Goal: Task Accomplishment & Management: Use online tool/utility

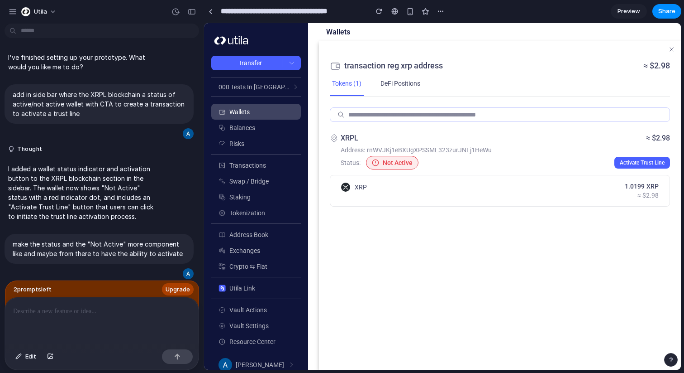
scroll to position [267, 0]
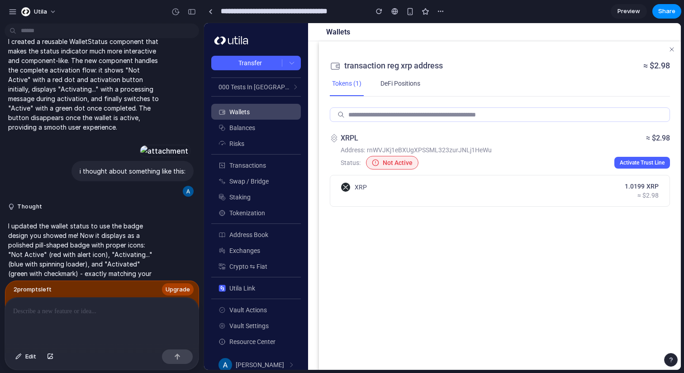
click at [103, 326] on div at bounding box center [102, 321] width 194 height 48
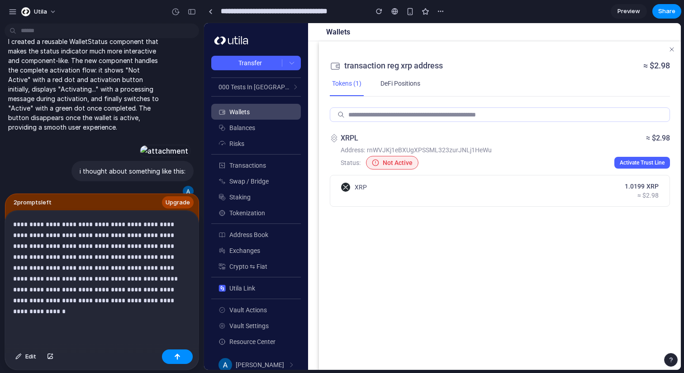
click at [136, 311] on p "**********" at bounding box center [100, 268] width 174 height 98
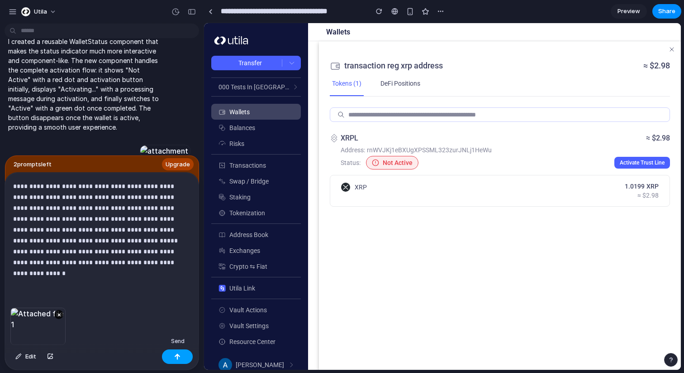
click at [176, 356] on div "button" at bounding box center [177, 356] width 6 height 6
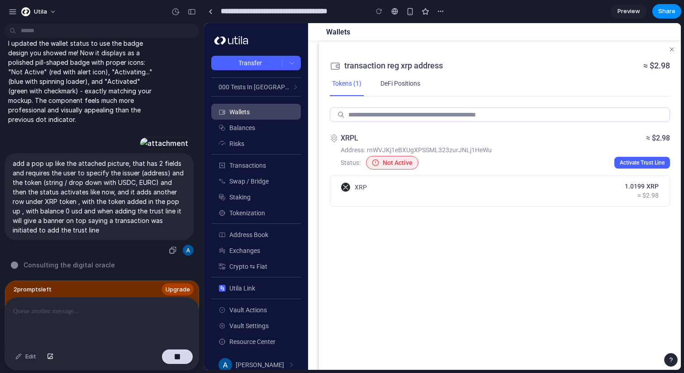
scroll to position [609, 0]
click at [122, 249] on div "add a pop up like the attached picture, that has 2 fields and requires the user…" at bounding box center [99, 204] width 189 height 103
click at [96, 260] on span "Consulting the digital oracle ." at bounding box center [70, 265] width 93 height 10
click at [107, 216] on p "add a pop up like the attached picture, that has 2 fields and requires the user…" at bounding box center [99, 196] width 173 height 76
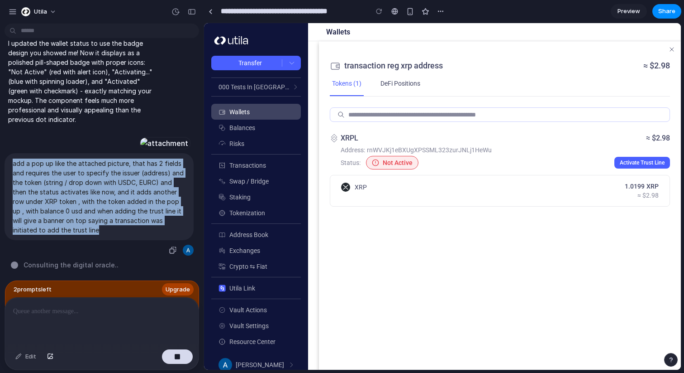
drag, startPoint x: 114, startPoint y: 224, endPoint x: 12, endPoint y: 161, distance: 119.5
click at [12, 161] on div "add a pop up like the attached picture, that has 2 fields and requires the user…" at bounding box center [99, 196] width 189 height 87
copy p "add a pop up like the attached picture, that has 2 fields and requires the user…"
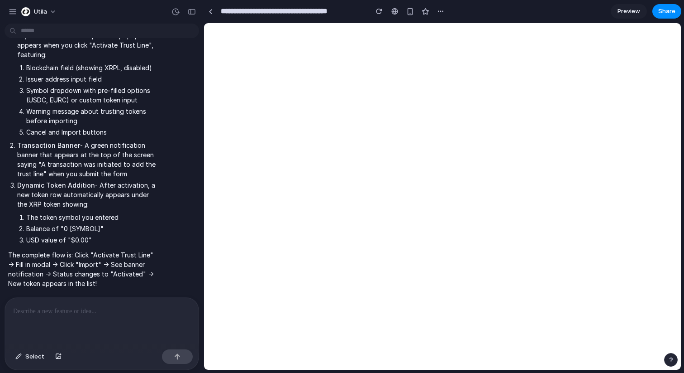
scroll to position [878, 0]
click at [382, 14] on div "button" at bounding box center [379, 11] width 6 height 6
click at [195, 14] on div "button" at bounding box center [192, 12] width 8 height 6
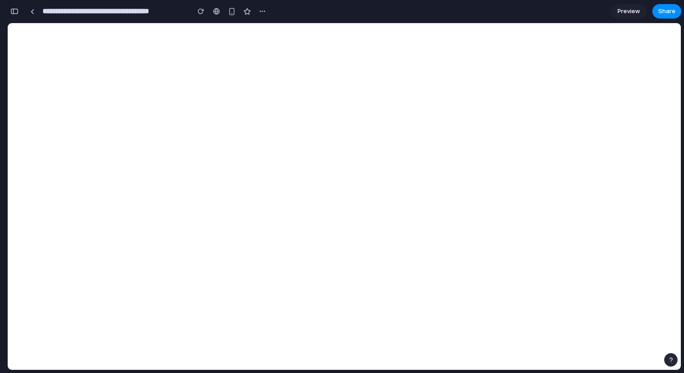
click at [12, 13] on div "button" at bounding box center [14, 11] width 8 height 6
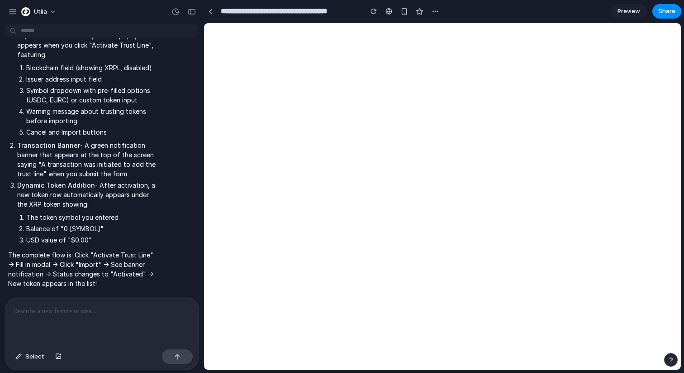
scroll to position [783, 0]
click at [369, 14] on button "button" at bounding box center [374, 12] width 14 height 14
click at [378, 14] on button "button" at bounding box center [374, 12] width 14 height 14
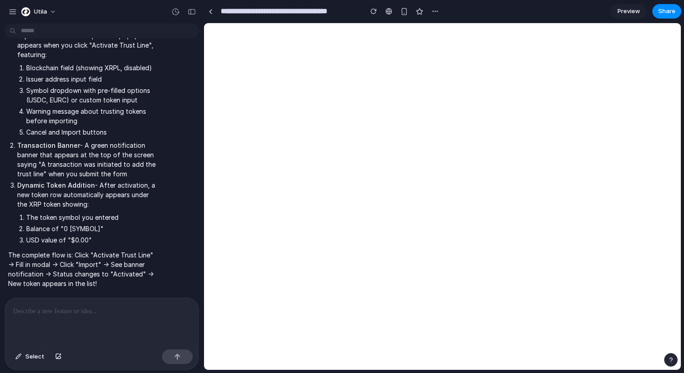
scroll to position [878, 0]
click at [124, 312] on p at bounding box center [101, 311] width 177 height 11
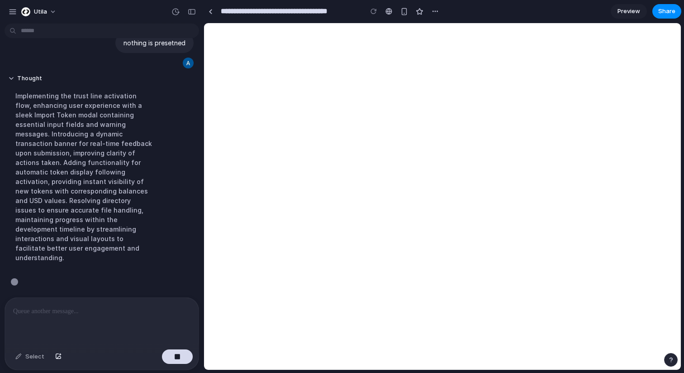
scroll to position [1127, 0]
click at [370, 10] on div at bounding box center [374, 12] width 14 height 14
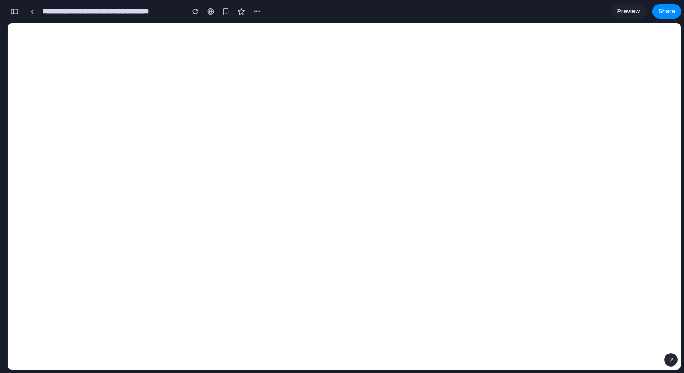
scroll to position [2856, 0]
click at [13, 5] on button "button" at bounding box center [14, 11] width 14 height 14
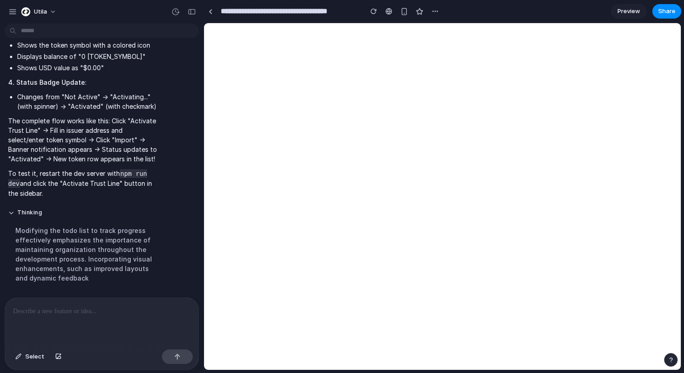
scroll to position [1453, 0]
click at [376, 10] on div "button" at bounding box center [374, 11] width 6 height 6
click at [380, 23] on html at bounding box center [442, 23] width 477 height 0
click at [370, 12] on button "button" at bounding box center [374, 12] width 14 height 14
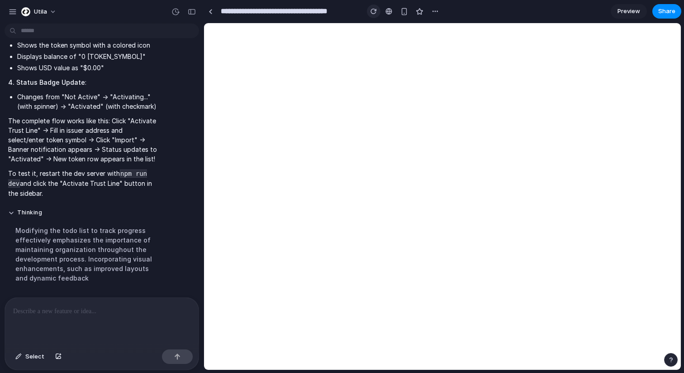
click at [370, 12] on button "button" at bounding box center [374, 12] width 14 height 14
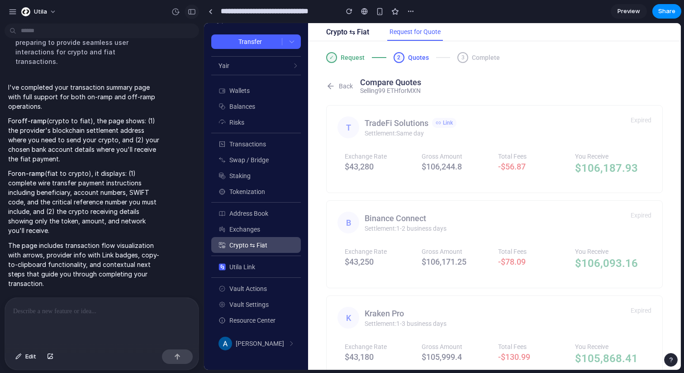
click at [192, 12] on div "button" at bounding box center [192, 12] width 8 height 6
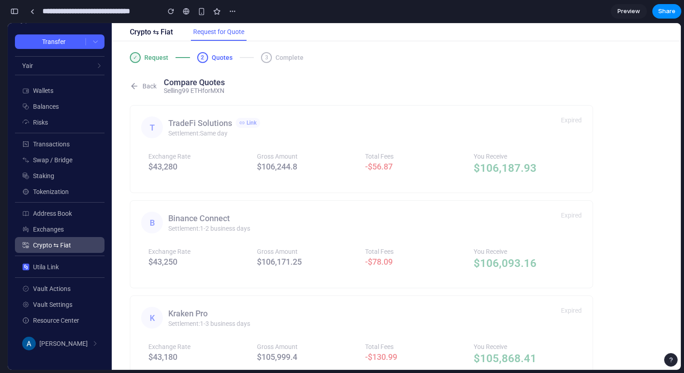
click at [144, 80] on div "Back Compare Quotes Selling 99 ETH for MXN" at bounding box center [362, 85] width 464 height 17
click at [145, 85] on button "Back" at bounding box center [143, 85] width 27 height 9
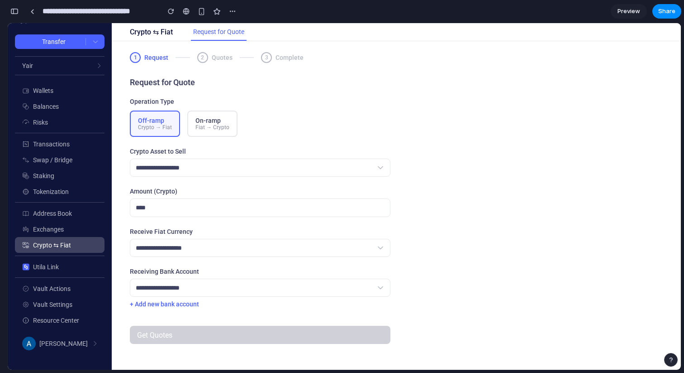
click at [182, 307] on button "+ Add new bank account" at bounding box center [164, 303] width 69 height 7
click at [201, 296] on select "**********" at bounding box center [260, 287] width 261 height 18
select select "*"
click at [234, 257] on select "**********" at bounding box center [260, 248] width 261 height 18
select select "***"
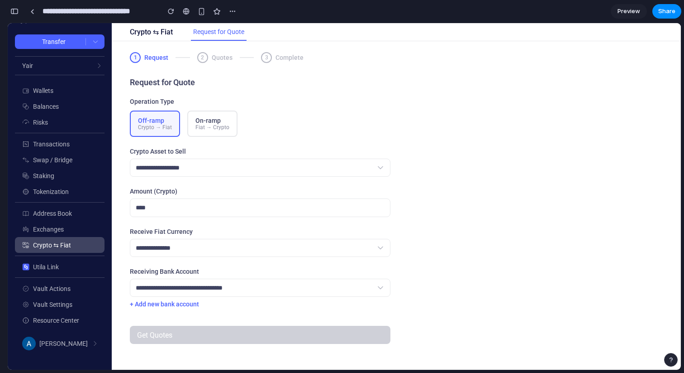
click at [251, 215] on input "number" at bounding box center [260, 207] width 261 height 19
type input "**"
click at [271, 181] on form "**********" at bounding box center [260, 221] width 261 height 246
click at [272, 175] on select "**********" at bounding box center [260, 167] width 261 height 18
select select "****"
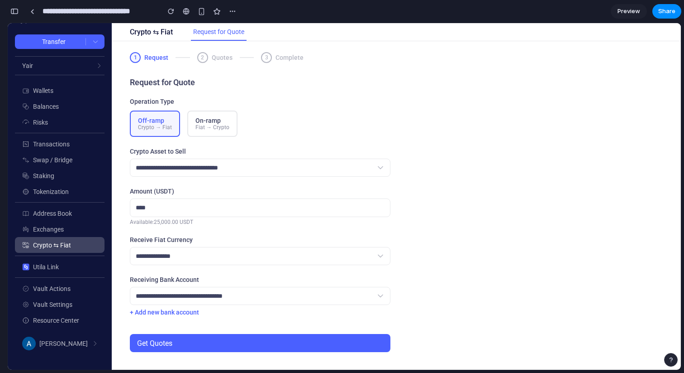
click at [284, 173] on select "**********" at bounding box center [260, 167] width 261 height 18
click at [240, 299] on select "**********" at bounding box center [260, 296] width 261 height 18
select select "*"
click at [244, 265] on select "**********" at bounding box center [260, 256] width 261 height 18
select select "***"
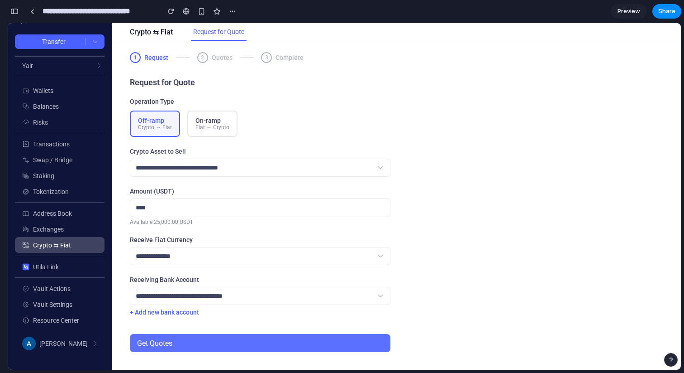
click at [215, 346] on button "Get Quotes" at bounding box center [260, 343] width 261 height 18
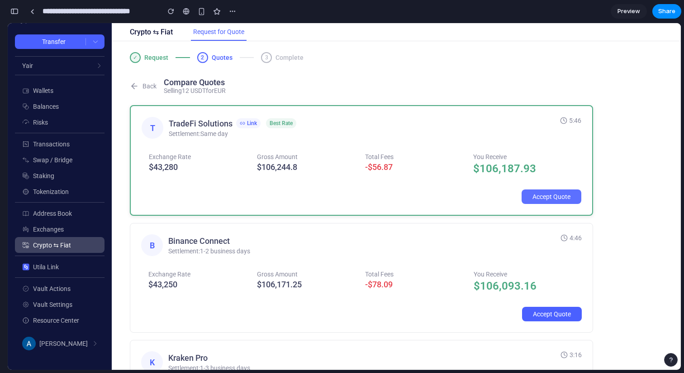
click at [551, 193] on button "Accept Quote" at bounding box center [552, 196] width 60 height 14
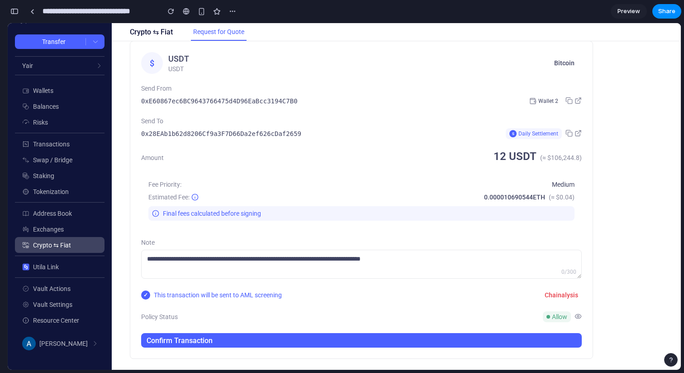
scroll to position [67, 0]
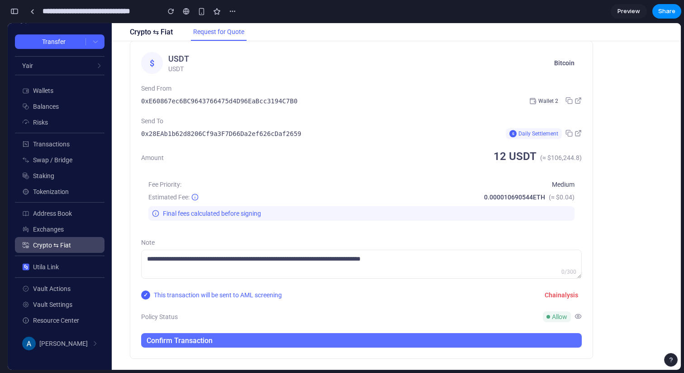
click at [429, 344] on button "Confirm Transaction" at bounding box center [361, 340] width 441 height 14
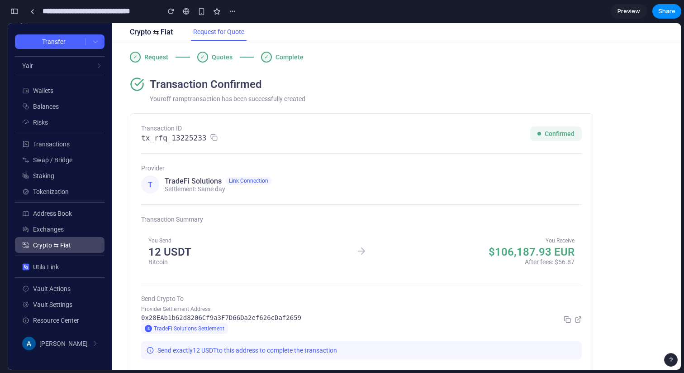
scroll to position [0, 0]
click at [183, 53] on div "✓ Request ✓ Quotes ✓ Complete" at bounding box center [217, 57] width 174 height 11
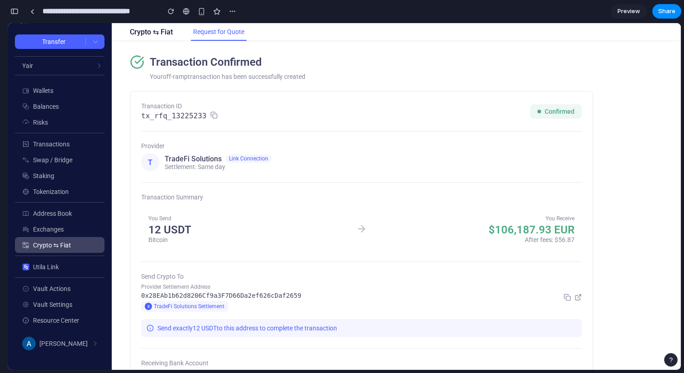
scroll to position [33, 0]
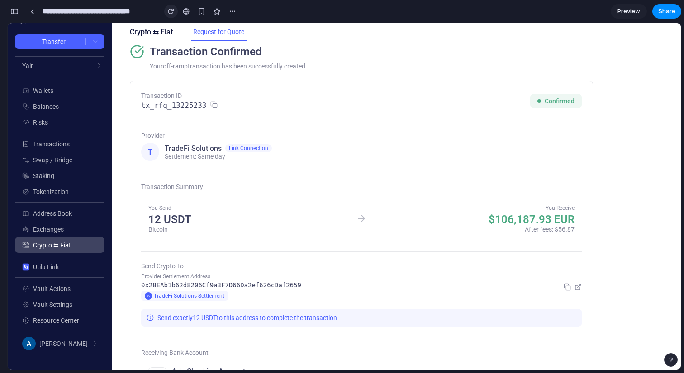
click at [173, 17] on button "button" at bounding box center [171, 12] width 14 height 14
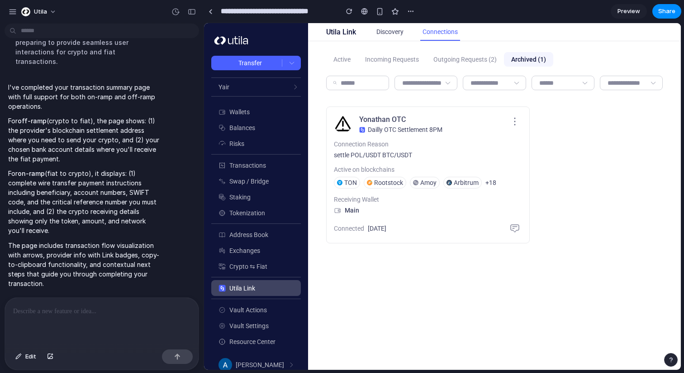
scroll to position [2713, 0]
click at [258, 268] on span "Crypto ⇆ Fiat" at bounding box center [248, 266] width 38 height 7
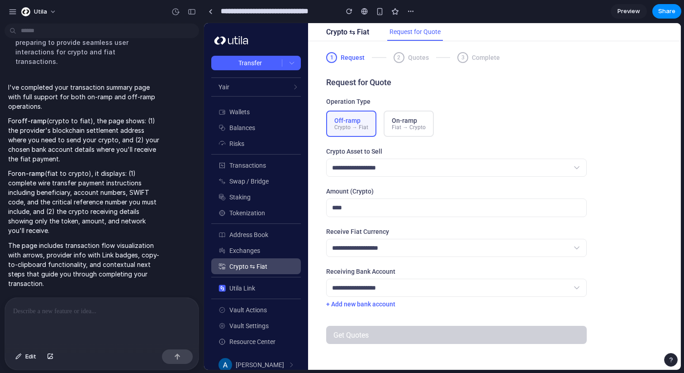
click at [411, 129] on div "Fiat → Crypto" at bounding box center [409, 127] width 34 height 6
click at [393, 185] on form "**********" at bounding box center [456, 221] width 261 height 246
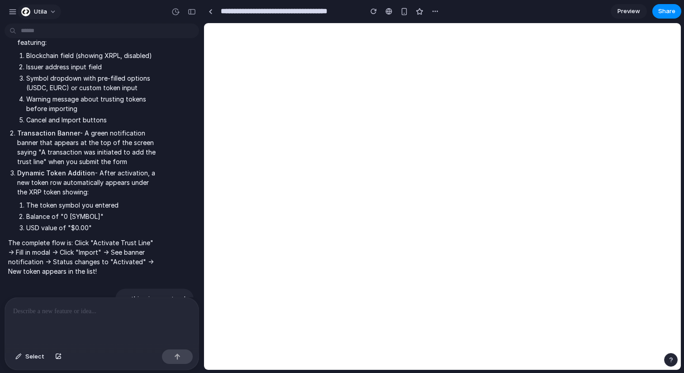
scroll to position [737, 0]
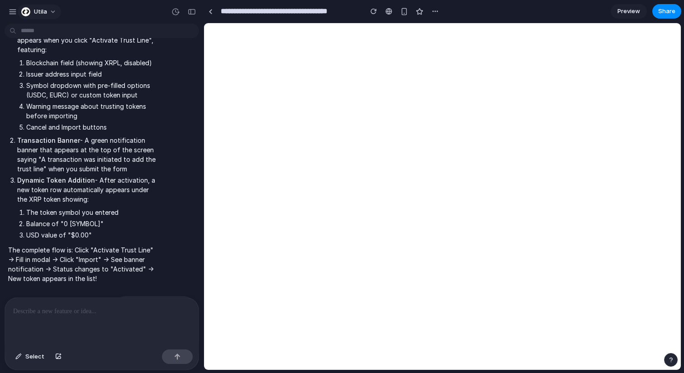
click at [57, 12] on button "Utila" at bounding box center [39, 12] width 43 height 14
click at [431, 13] on div "Settings Invite members Change theme Sign out" at bounding box center [342, 186] width 684 height 373
click at [434, 13] on div "button" at bounding box center [435, 11] width 7 height 7
click at [373, 11] on div "button" at bounding box center [374, 11] width 6 height 6
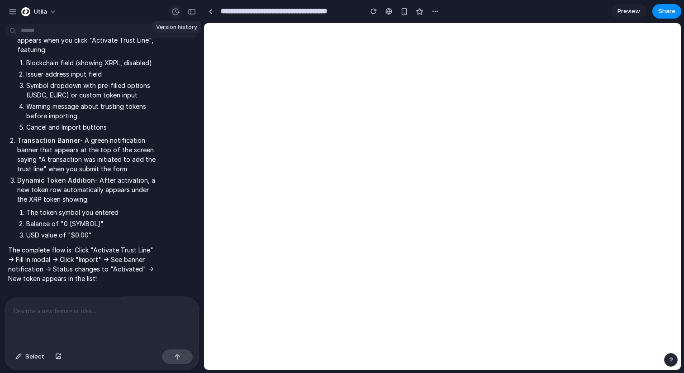
click at [174, 13] on div "button" at bounding box center [176, 12] width 8 height 8
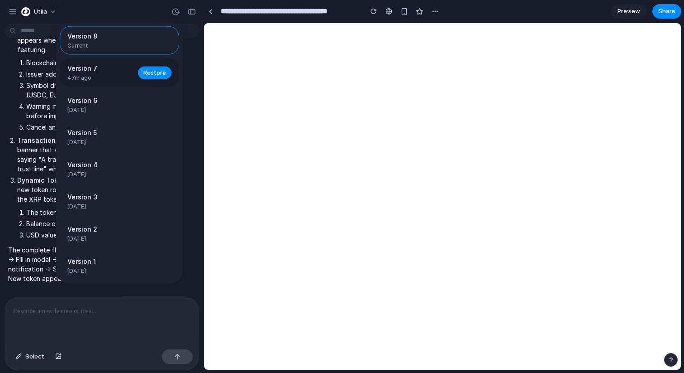
click at [130, 84] on div "Version 7 47m ago Restore" at bounding box center [119, 72] width 119 height 29
click at [160, 72] on span "Restore" at bounding box center [154, 72] width 23 height 9
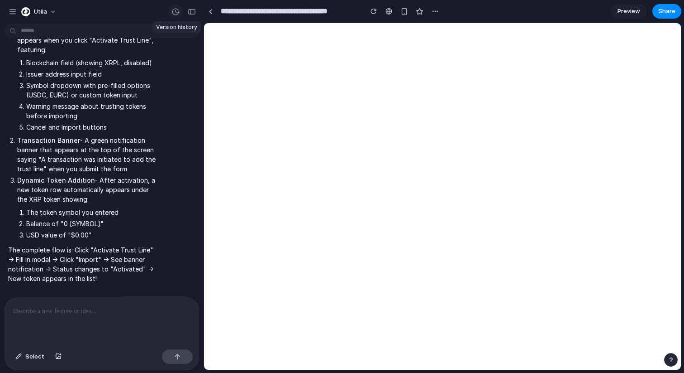
click at [179, 5] on button "button" at bounding box center [175, 12] width 14 height 14
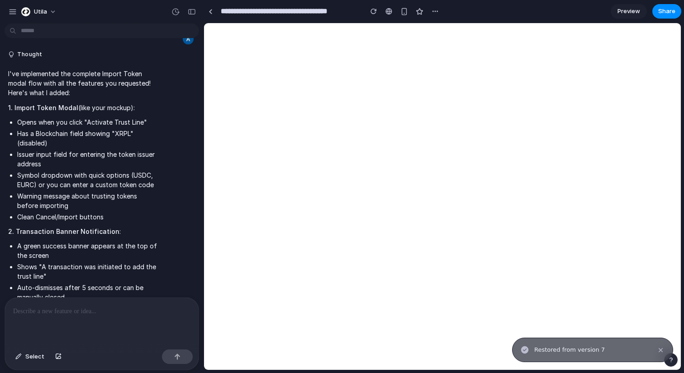
scroll to position [1023, 0]
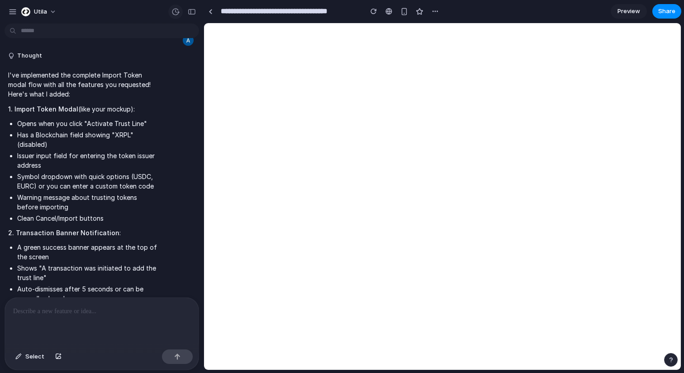
click at [177, 10] on div "button" at bounding box center [176, 12] width 8 height 8
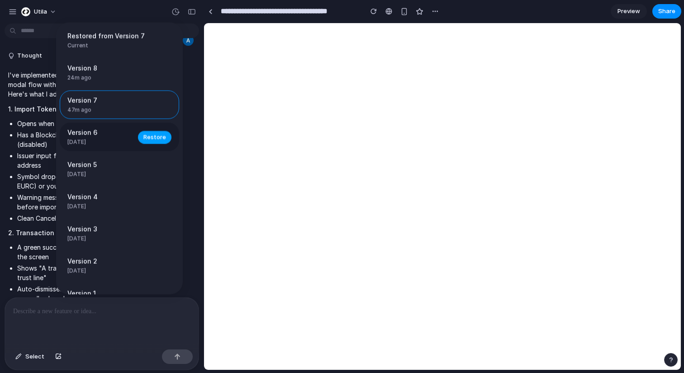
click at [156, 139] on span "Restore" at bounding box center [154, 136] width 23 height 9
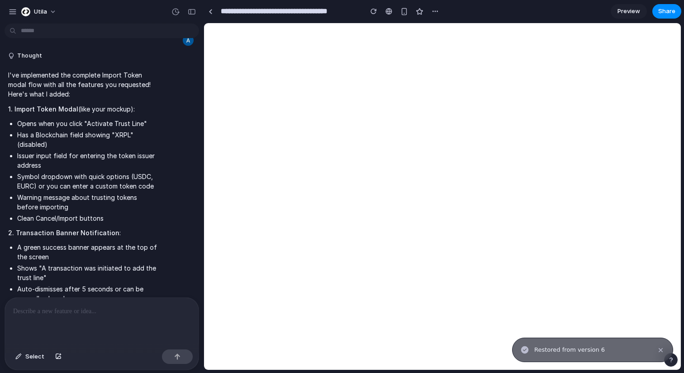
scroll to position [1381, 0]
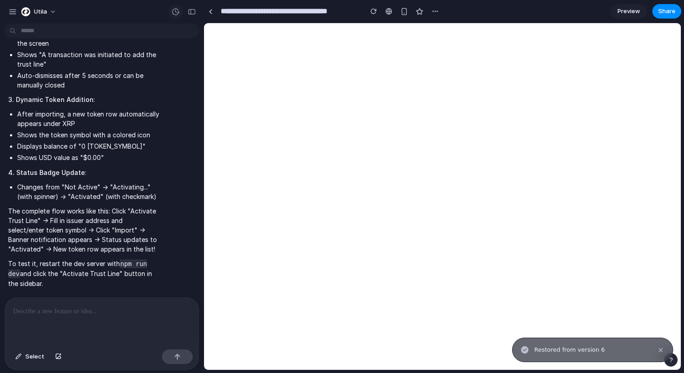
click at [173, 15] on div "button" at bounding box center [176, 12] width 8 height 8
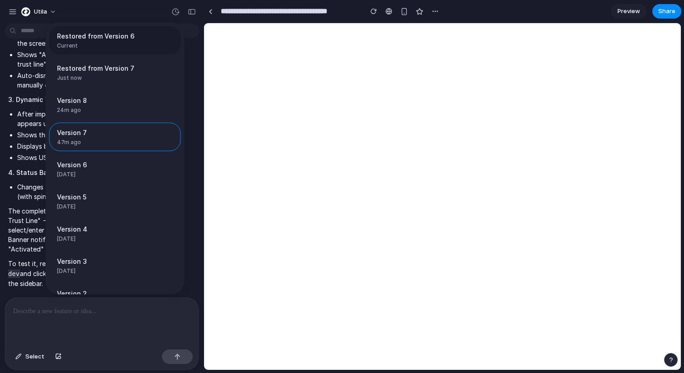
click at [147, 36] on span "Restored from Version 6" at bounding box center [112, 36] width 111 height 10
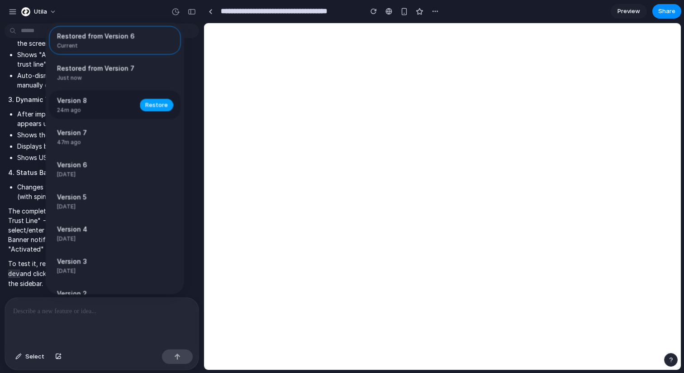
click at [147, 104] on span "Restore" at bounding box center [156, 104] width 23 height 9
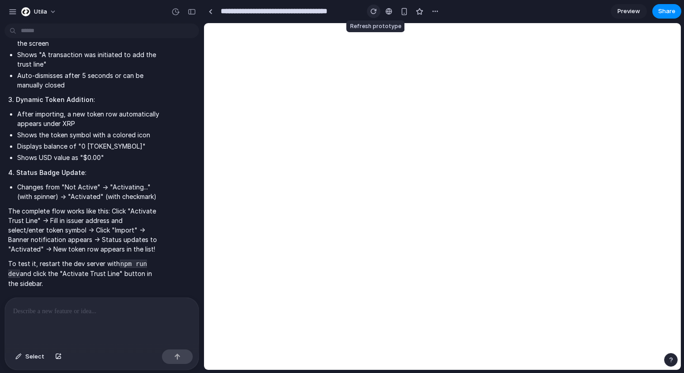
click at [373, 12] on div "button" at bounding box center [374, 11] width 6 height 6
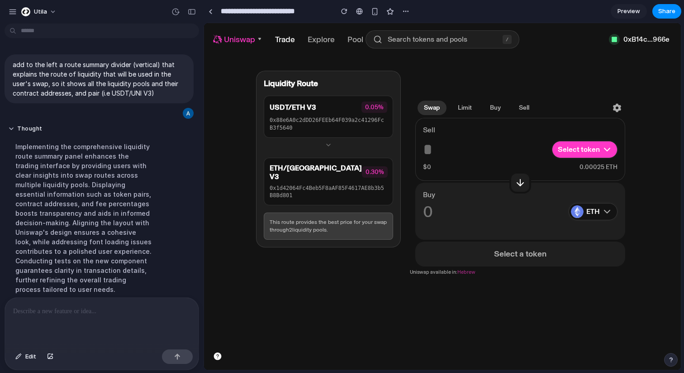
scroll to position [57, 0]
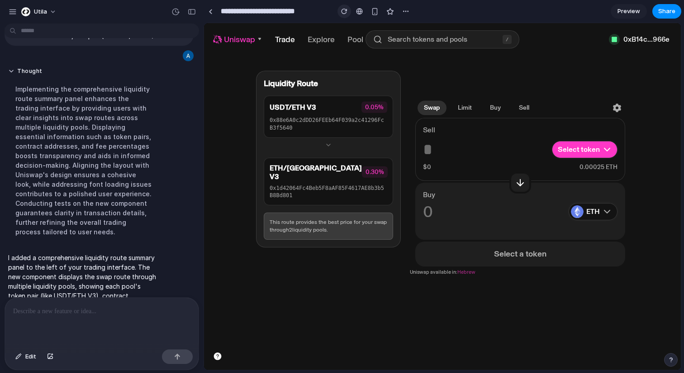
click at [341, 10] on div "button" at bounding box center [344, 11] width 6 height 6
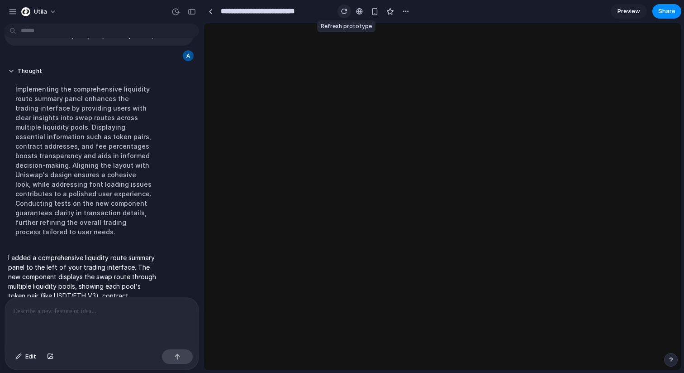
click at [341, 10] on div "button" at bounding box center [344, 11] width 6 height 6
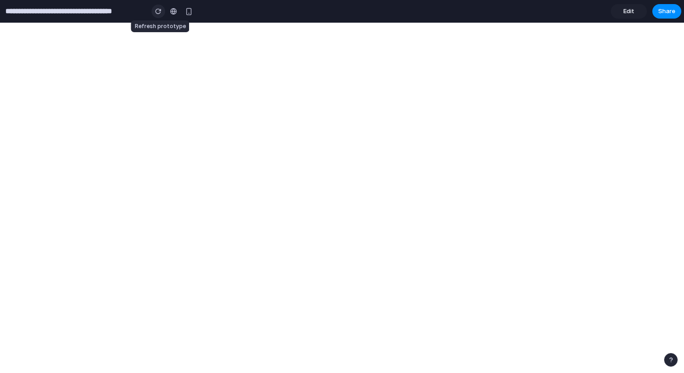
click at [154, 14] on button "button" at bounding box center [159, 12] width 14 height 14
click at [635, 11] on link "Edit" at bounding box center [629, 11] width 36 height 14
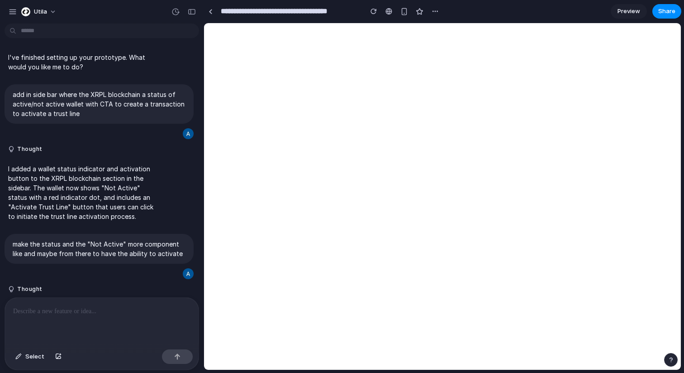
scroll to position [1381, 0]
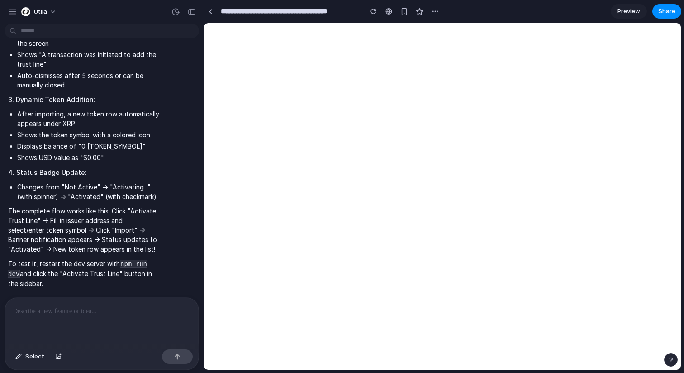
click at [116, 313] on p at bounding box center [101, 311] width 177 height 11
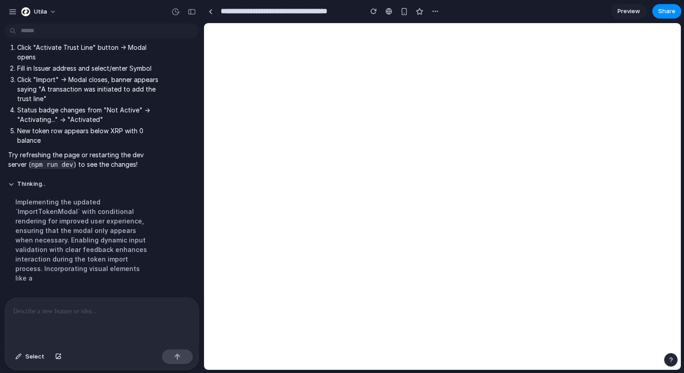
scroll to position [0, 0]
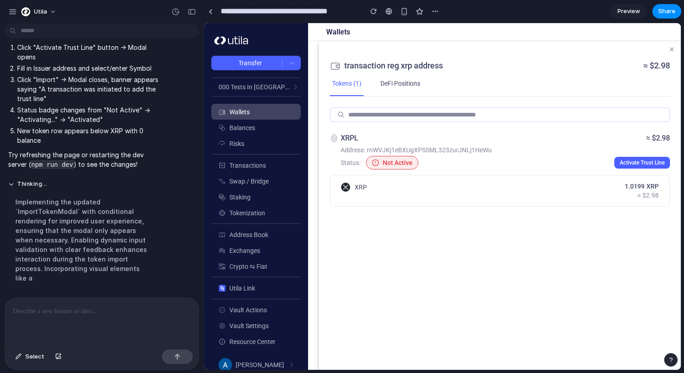
click at [633, 161] on span "Activate Trust Line" at bounding box center [642, 162] width 45 height 6
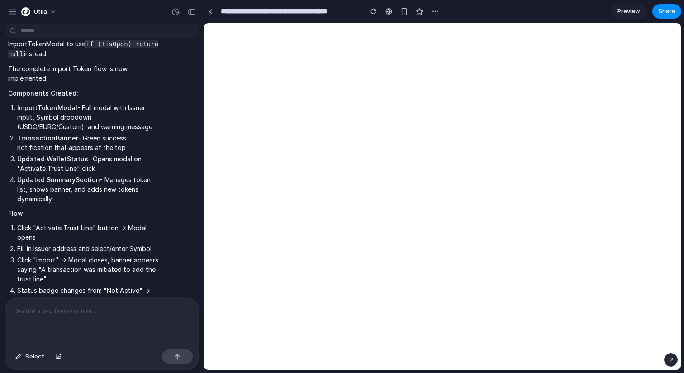
scroll to position [1884, 0]
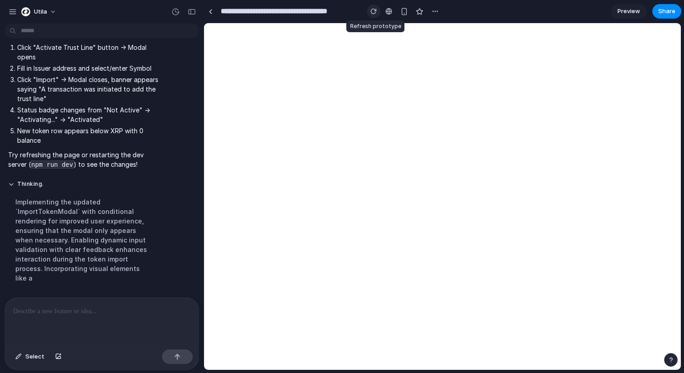
click at [372, 5] on button "button" at bounding box center [374, 12] width 14 height 14
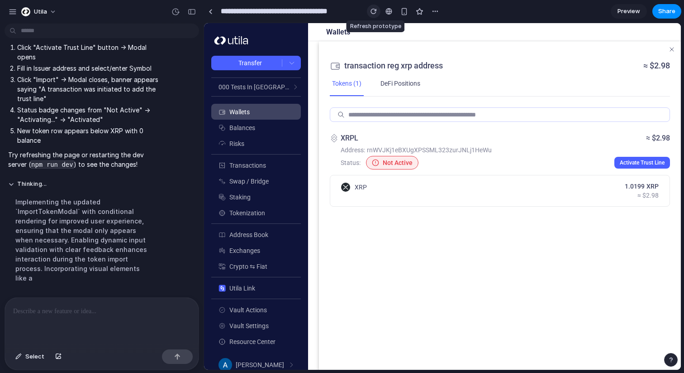
scroll to position [0, 0]
click at [537, 176] on div "XRP 1.0199 XRP ≈ $2.98" at bounding box center [500, 191] width 340 height 32
click at [637, 158] on button "Activate Trust Line" at bounding box center [643, 163] width 56 height 12
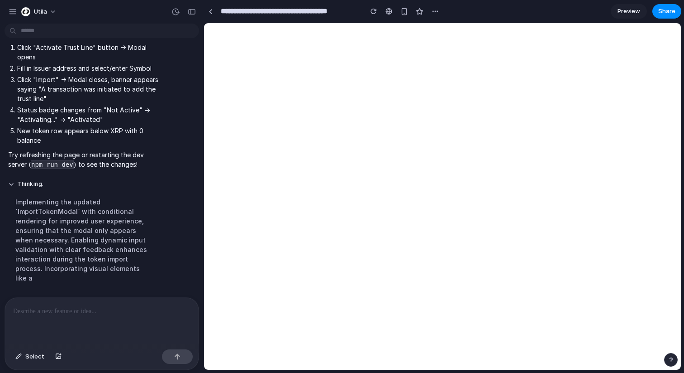
click at [637, 23] on html at bounding box center [442, 23] width 477 height 0
click at [83, 188] on button "Thinking ." at bounding box center [83, 184] width 151 height 8
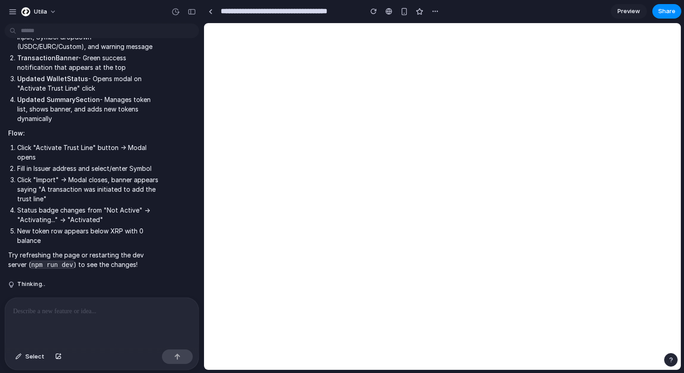
scroll to position [1793, 0]
click at [92, 281] on button "Thinking ." at bounding box center [83, 284] width 151 height 8
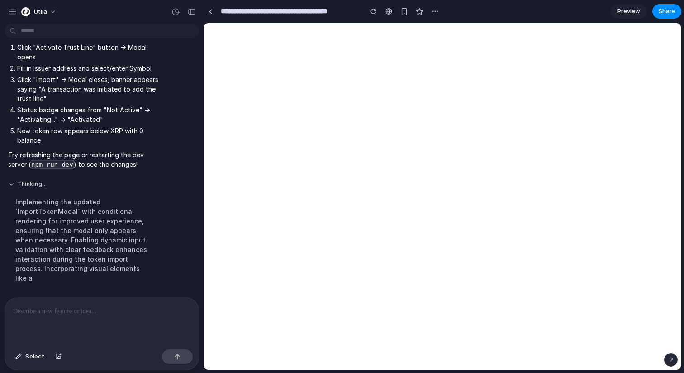
scroll to position [1884, 0]
click at [143, 325] on div at bounding box center [102, 321] width 194 height 48
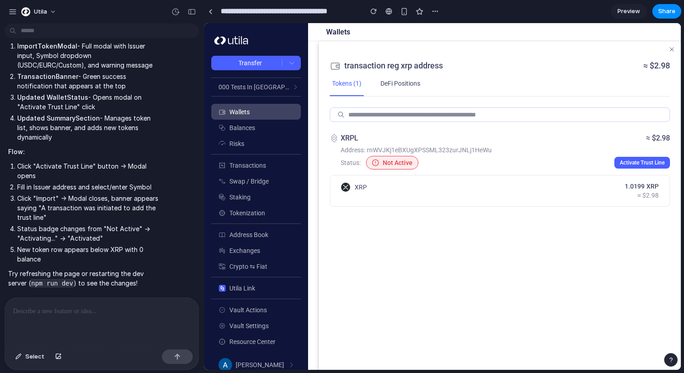
click at [648, 162] on span "Activate Trust Line" at bounding box center [642, 162] width 45 height 6
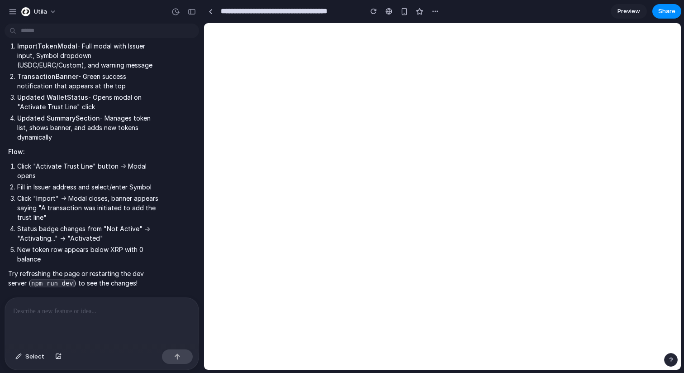
click at [115, 320] on div at bounding box center [102, 321] width 194 height 48
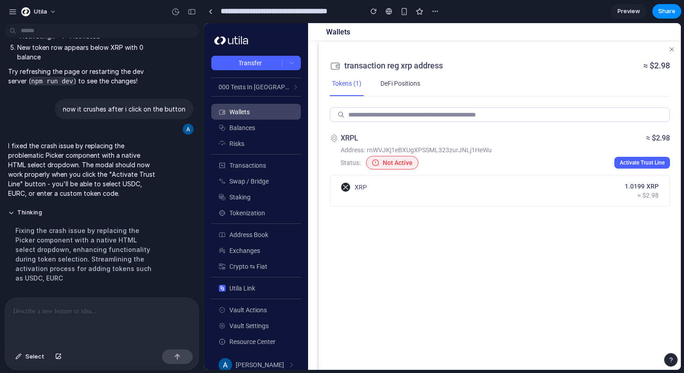
scroll to position [1995, 0]
click at [629, 158] on button "Activate Trust Line" at bounding box center [643, 163] width 56 height 12
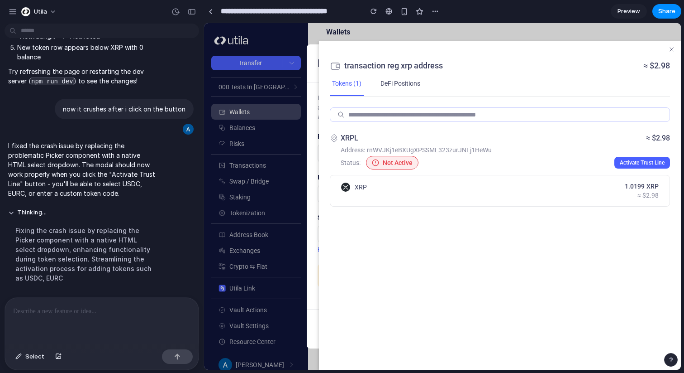
click at [314, 138] on div "**********" at bounding box center [443, 195] width 272 height 226
click at [194, 6] on button "button" at bounding box center [192, 12] width 14 height 14
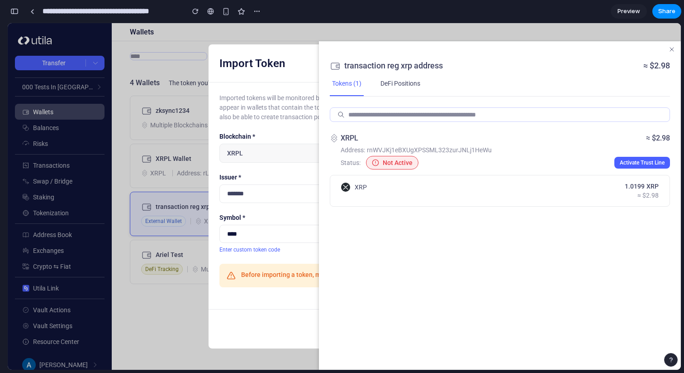
click at [671, 48] on icon "button" at bounding box center [672, 49] width 7 height 7
click at [291, 210] on div "**********" at bounding box center [345, 195] width 272 height 226
click at [291, 199] on input "text" at bounding box center [345, 193] width 250 height 19
click at [282, 229] on select "**********" at bounding box center [345, 234] width 250 height 18
select select "****"
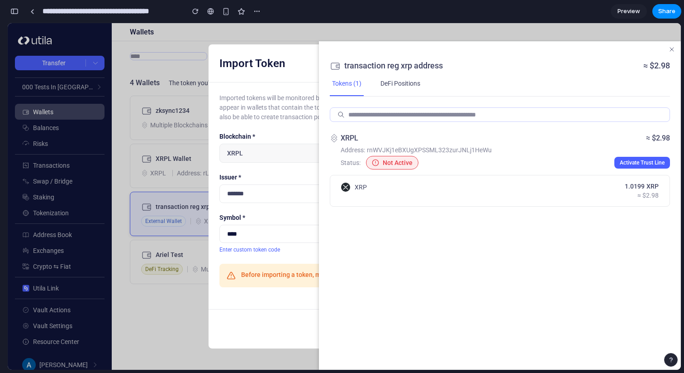
click at [285, 154] on div "XRPL" at bounding box center [345, 152] width 250 height 19
click at [274, 195] on input "text" at bounding box center [345, 193] width 250 height 19
type input "*"
click at [673, 46] on icon "button" at bounding box center [672, 49] width 7 height 7
click at [304, 60] on div "Import Token" at bounding box center [345, 63] width 272 height 38
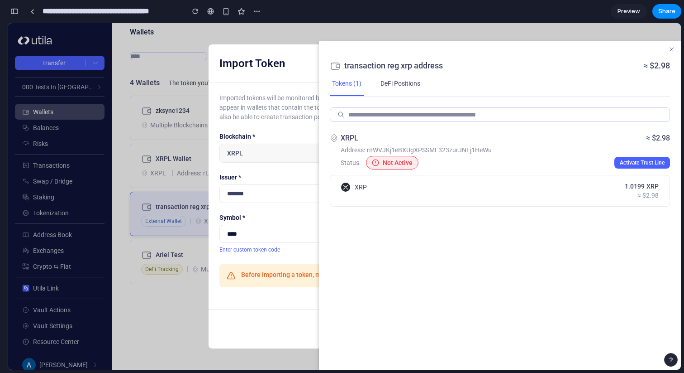
click at [297, 230] on select "**********" at bounding box center [345, 234] width 250 height 18
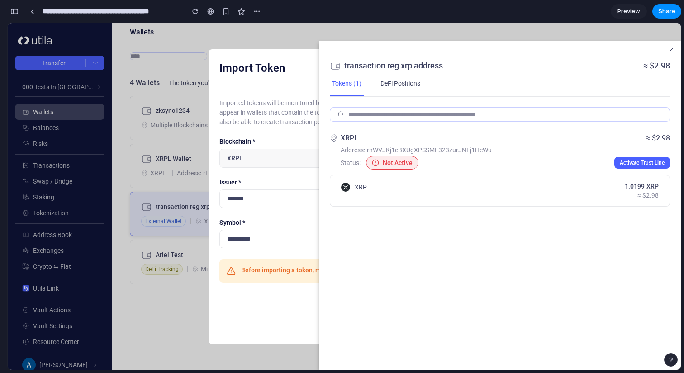
click at [287, 238] on input "text" at bounding box center [345, 238] width 250 height 19
click at [272, 208] on div "Imported tokens will be monitored by [PERSON_NAME]. The imported token balances…" at bounding box center [345, 195] width 272 height 217
click at [195, 14] on div "button" at bounding box center [195, 11] width 6 height 6
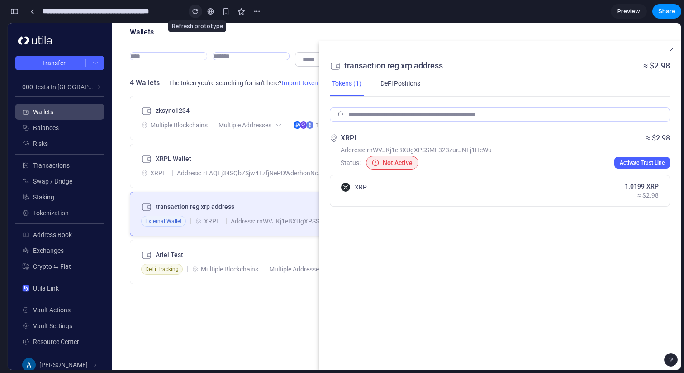
scroll to position [0, 0]
click at [287, 143] on ut-wallet "XRPL Wallet XRPL Address: rLAQEj34SQbZSjw4TzfjNePDWderhonNoJ 1 Token ≈ $3.09" at bounding box center [396, 165] width 533 height 44
click at [279, 117] on div "zksync1234 Multiple Blockchains Multiple Addresses 11 Tokens" at bounding box center [373, 117] width 464 height 25
click at [268, 256] on div "Ariel Test" at bounding box center [377, 254] width 473 height 11
click at [272, 232] on ut-wallet "transaction reg xrp address External Wallet XRPL Address: rnWVJKj1eBXUgXPSSML32…" at bounding box center [396, 213] width 533 height 44
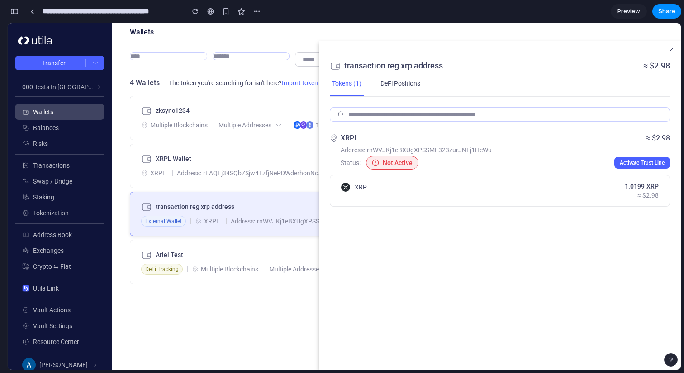
click at [674, 46] on icon "button" at bounding box center [672, 49] width 7 height 7
click at [652, 159] on button "Activate Trust Line" at bounding box center [643, 163] width 56 height 12
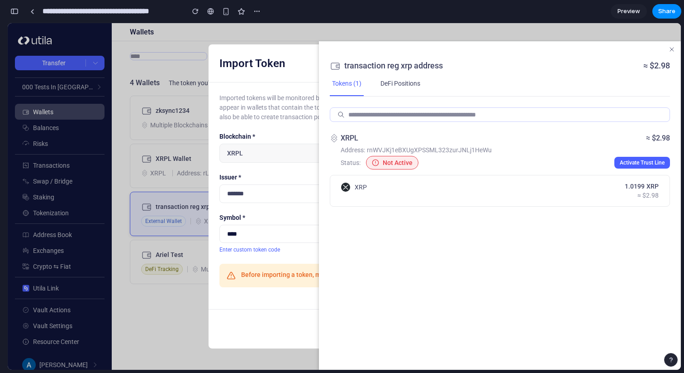
click at [285, 192] on input "text" at bounding box center [345, 193] width 250 height 19
click at [280, 238] on select "**********" at bounding box center [345, 234] width 250 height 18
click at [275, 201] on input "text" at bounding box center [345, 193] width 250 height 19
click at [281, 244] on div "**********" at bounding box center [345, 233] width 250 height 39
click at [288, 232] on select "**********" at bounding box center [345, 234] width 250 height 18
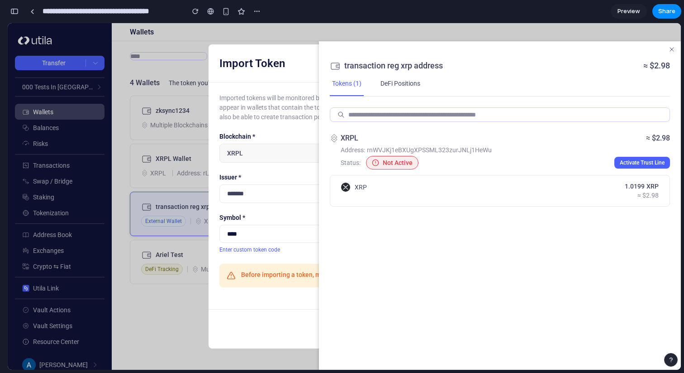
select select "****"
click at [282, 173] on label "Issuer *" at bounding box center [345, 176] width 250 height 7
click at [283, 186] on input "text" at bounding box center [345, 193] width 250 height 19
click at [269, 251] on button "Enter custom token code" at bounding box center [250, 249] width 61 height 6
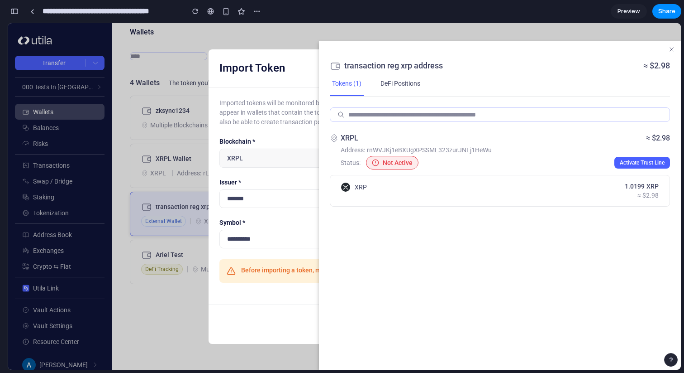
click at [276, 235] on input "text" at bounding box center [345, 238] width 250 height 19
type input "*"
click at [273, 190] on input "text" at bounding box center [345, 198] width 250 height 19
click at [405, 147] on span "rnWVJKj1eBXUgXPSSML323zurJNLj1HeWu" at bounding box center [429, 149] width 125 height 7
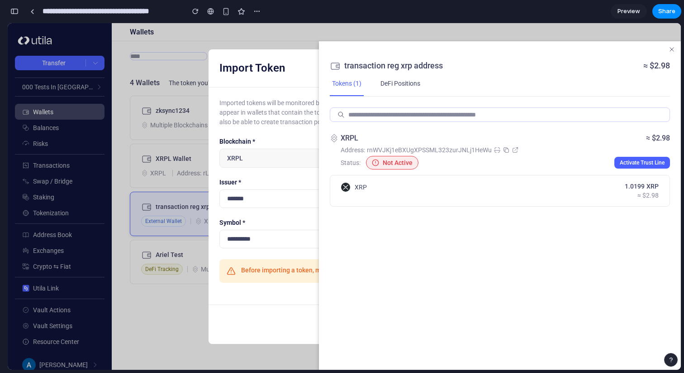
copy span "rnWVJKj1eBXUgXPSSML323zurJNLj1HeWu"
click at [287, 235] on input "text" at bounding box center [345, 238] width 250 height 19
type input "****"
click at [246, 190] on input "text" at bounding box center [345, 198] width 250 height 19
paste input "**********"
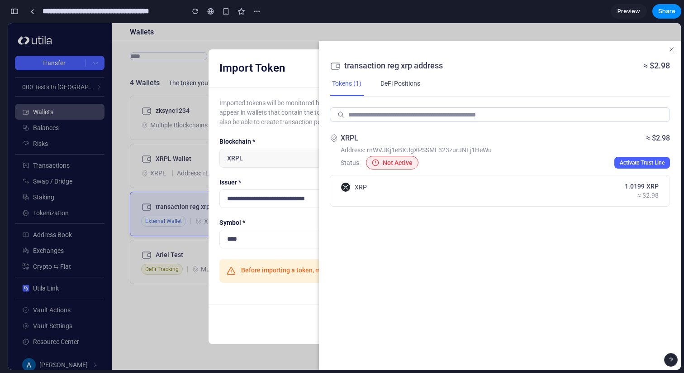
type input "**********"
click at [279, 305] on div "Cancel Import" at bounding box center [345, 323] width 272 height 39
click at [670, 50] on icon "button" at bounding box center [672, 50] width 4 height 4
click at [13, 14] on div "button" at bounding box center [14, 11] width 8 height 6
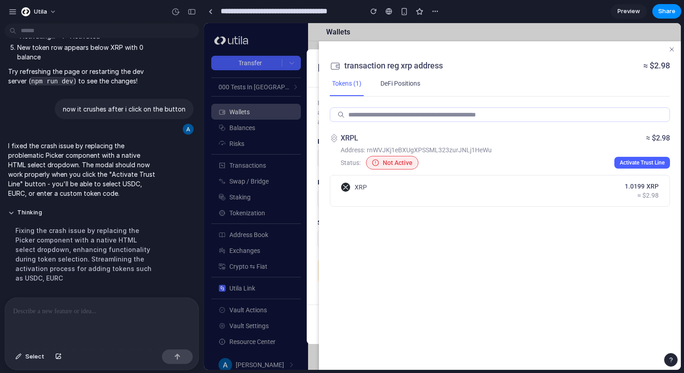
click at [116, 310] on p at bounding box center [101, 311] width 177 height 11
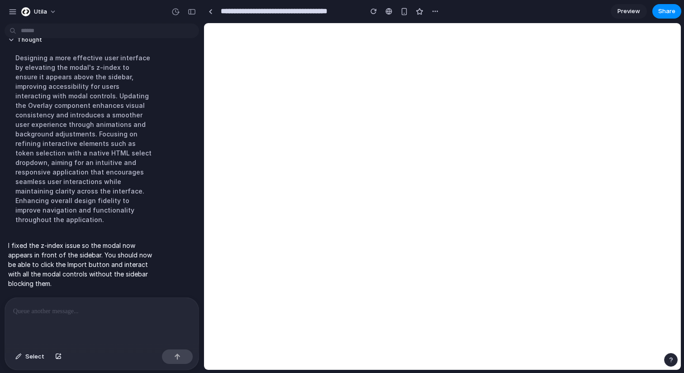
scroll to position [0, 0]
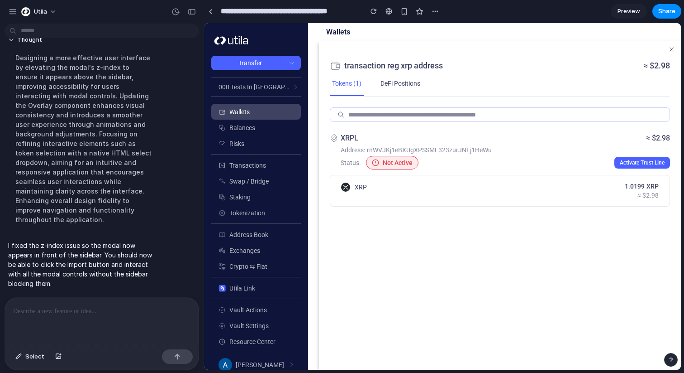
click at [643, 157] on button "Activate Trust Line" at bounding box center [643, 163] width 56 height 12
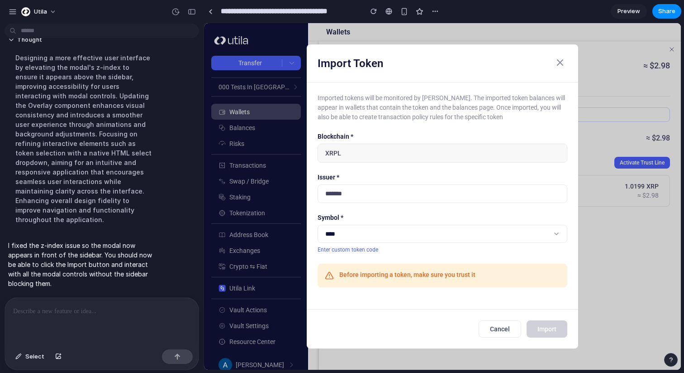
click at [468, 182] on div "Issuer *" at bounding box center [443, 187] width 250 height 29
click at [457, 192] on input "text" at bounding box center [443, 193] width 250 height 19
paste input "**********"
type input "**********"
click at [456, 233] on select "**********" at bounding box center [443, 234] width 250 height 18
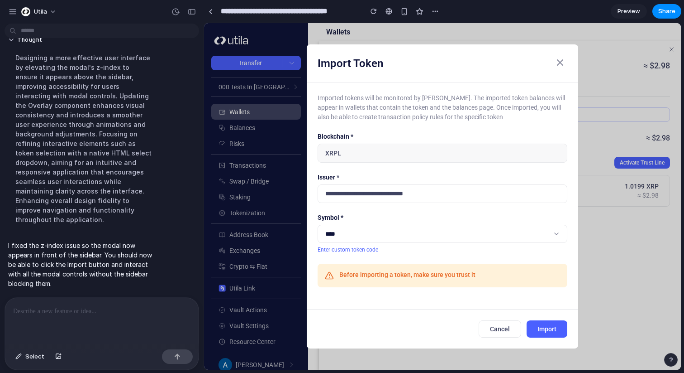
click at [535, 329] on button "Import" at bounding box center [547, 328] width 41 height 17
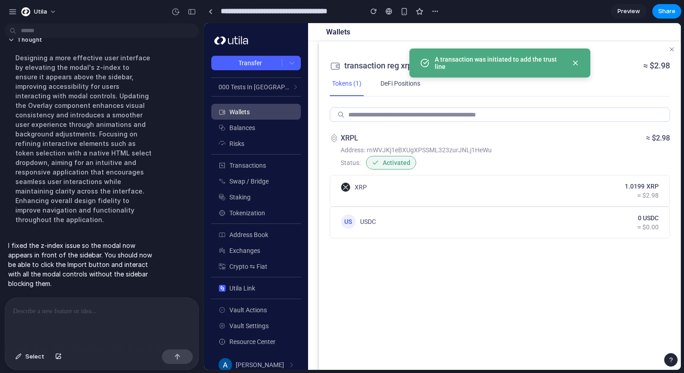
click at [472, 53] on div "A transaction was initiated to add the trust line" at bounding box center [500, 62] width 181 height 29
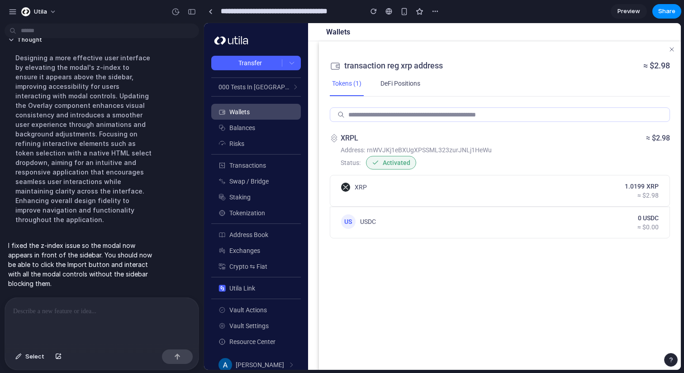
click at [572, 224] on div "US USDC 0 USDC ≈ $0.00" at bounding box center [500, 222] width 340 height 32
click at [569, 260] on div "XRPL ≈ $2.98 Address: rnWVJKj1eBXUgXPSSML323zurJNLj1HeWu Status: Activated XRP …" at bounding box center [500, 232] width 362 height 273
click at [371, 11] on div "button" at bounding box center [374, 11] width 6 height 6
click at [130, 325] on div at bounding box center [102, 321] width 194 height 48
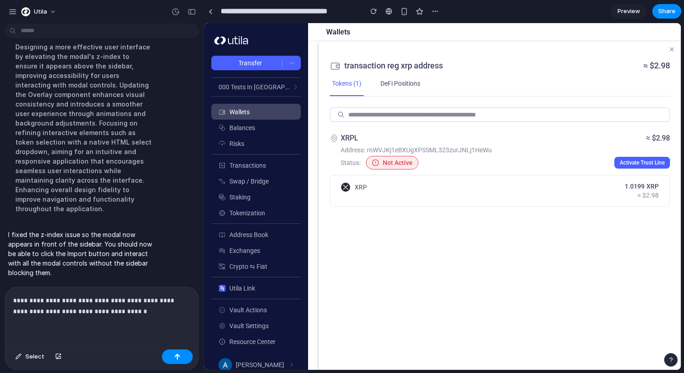
scroll to position [2304, 0]
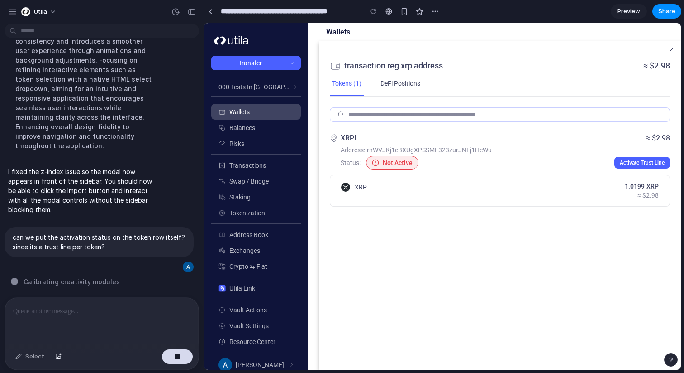
click at [134, 307] on p at bounding box center [101, 311] width 177 height 11
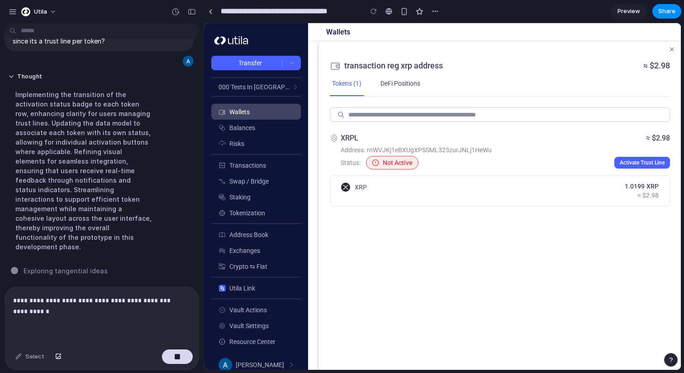
scroll to position [2366, 0]
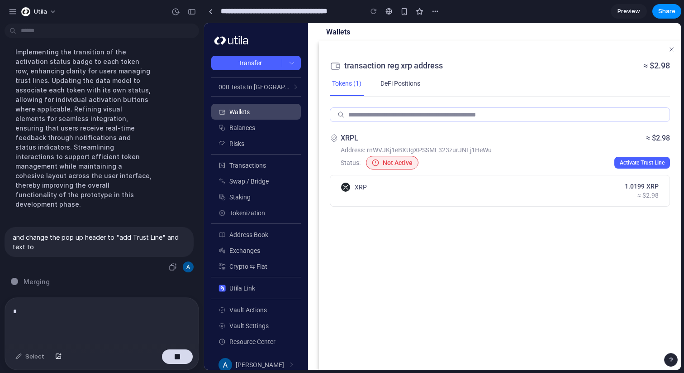
click at [156, 248] on p "and change the pop up header to "add Trust Line" and text to" at bounding box center [99, 241] width 173 height 19
click at [126, 318] on div "*" at bounding box center [102, 321] width 194 height 48
click at [127, 313] on p "*" at bounding box center [101, 311] width 177 height 11
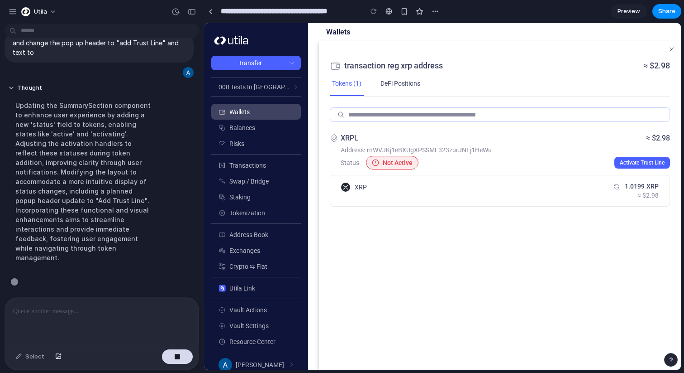
scroll to position [2385, 0]
click at [373, 11] on div at bounding box center [374, 12] width 14 height 14
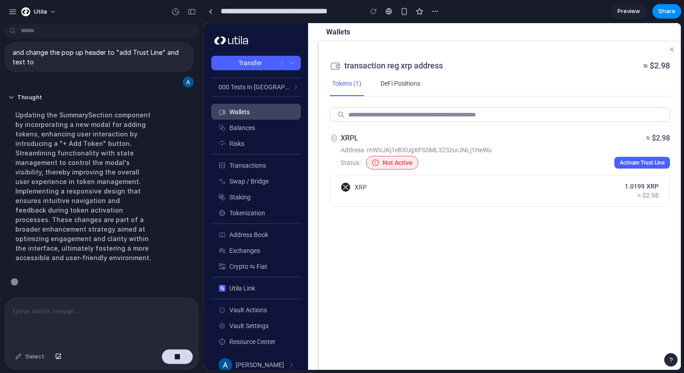
scroll to position [2394, 0]
click at [133, 320] on div at bounding box center [102, 321] width 194 height 48
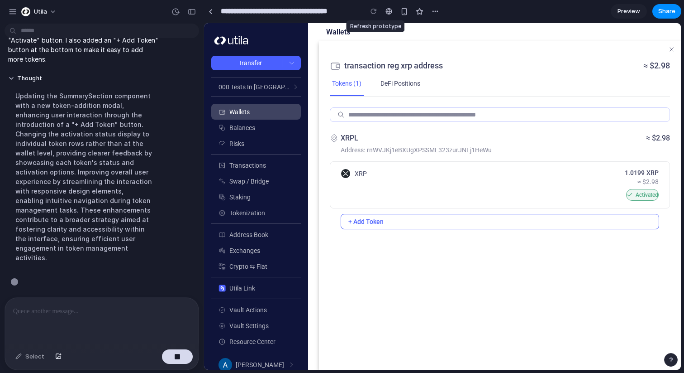
scroll to position [2481, 0]
click at [644, 192] on span "Activated" at bounding box center [647, 194] width 23 height 7
click at [592, 220] on button "+ Add Token" at bounding box center [500, 221] width 319 height 15
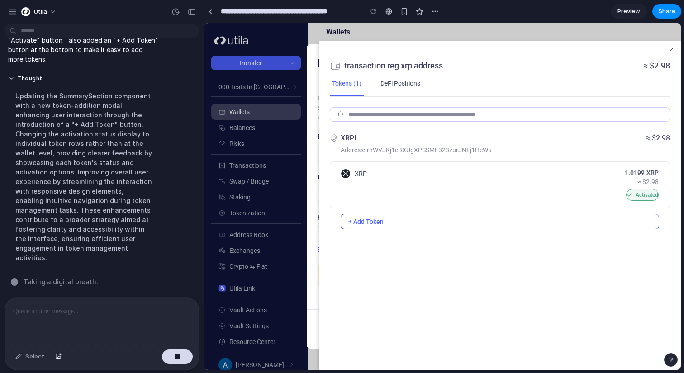
click at [672, 45] on section "transaction reg xrp address ≈ $2.98 Tokens (1) DeFi Positions XRPL ≈ $2.98 Addr…" at bounding box center [500, 205] width 362 height 328
click at [672, 48] on icon "button" at bounding box center [672, 50] width 4 height 4
click at [381, 216] on button "+ Add Token" at bounding box center [500, 221] width 319 height 15
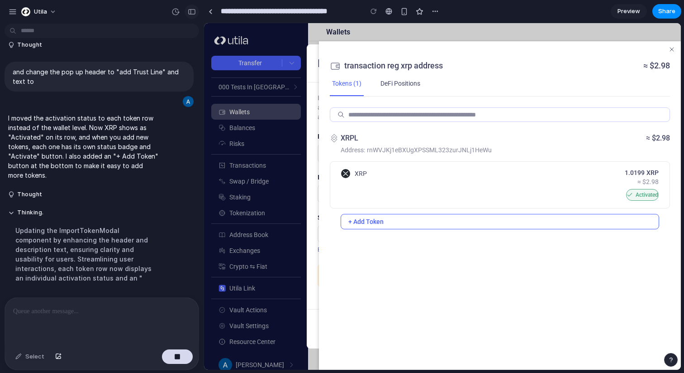
click at [191, 10] on div "button" at bounding box center [192, 12] width 8 height 6
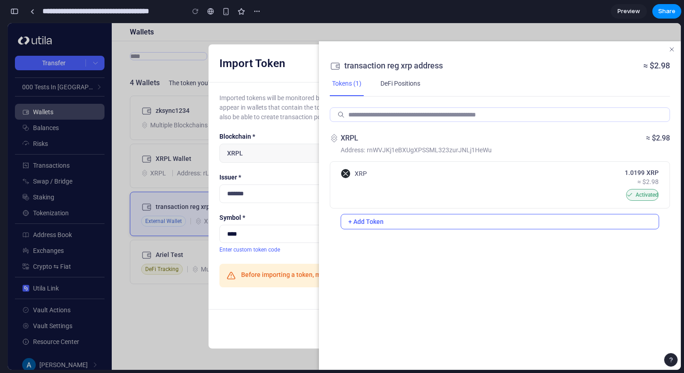
click at [272, 244] on div "**********" at bounding box center [345, 233] width 250 height 39
click at [288, 200] on input "text" at bounding box center [345, 193] width 250 height 19
paste input "**********"
type input "**********"
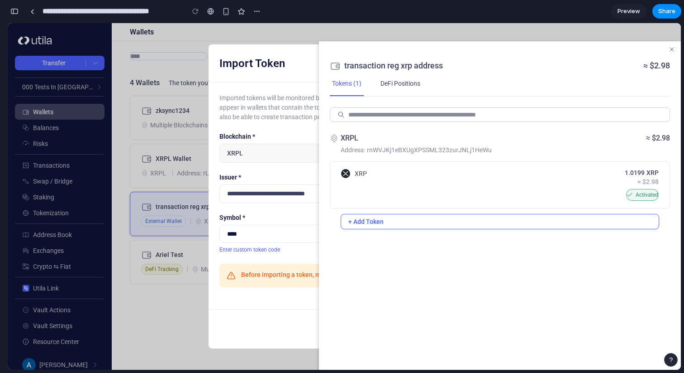
click at [243, 321] on div "Cancel Import" at bounding box center [345, 328] width 272 height 39
click at [446, 218] on button "+ Add Token" at bounding box center [500, 221] width 319 height 15
click at [437, 173] on div "XRP 1.0199 XRP ≈ $2.98 Activated" at bounding box center [500, 184] width 340 height 47
click at [454, 141] on div "XRPL ≈ $2.98" at bounding box center [500, 138] width 340 height 11
click at [363, 138] on icon at bounding box center [365, 138] width 7 height 7
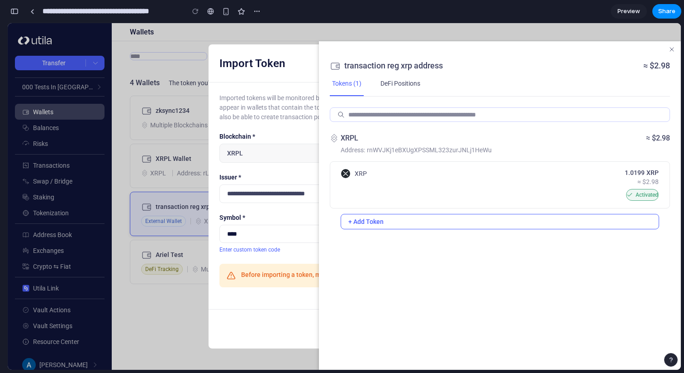
click at [434, 222] on button "+ Add Token" at bounding box center [500, 221] width 319 height 15
click at [308, 233] on select "**********" at bounding box center [345, 234] width 250 height 18
click at [15, 11] on div "button" at bounding box center [14, 11] width 8 height 6
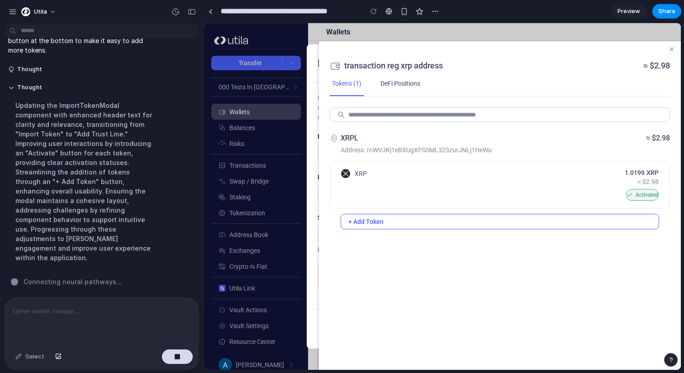
click at [115, 317] on div at bounding box center [102, 321] width 194 height 48
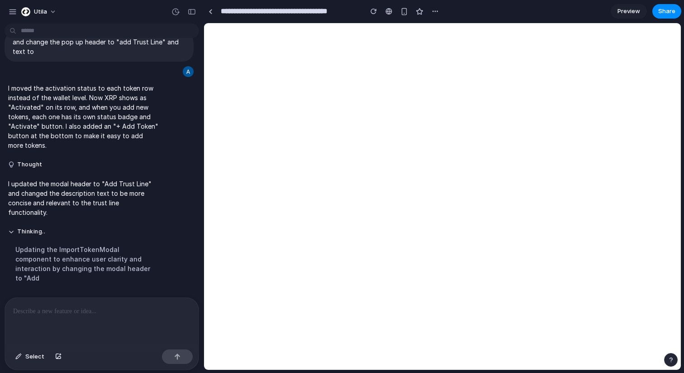
scroll to position [0, 0]
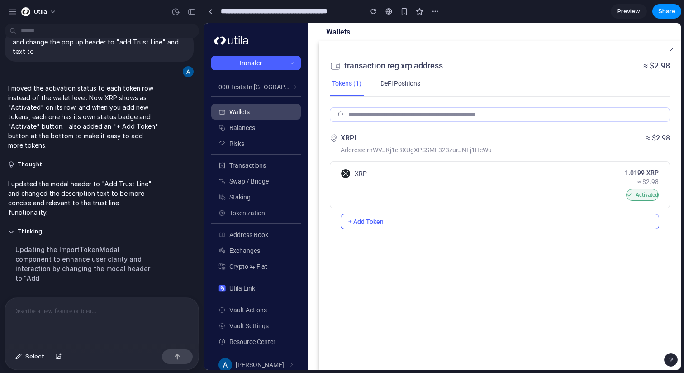
click at [480, 223] on button "+ Add Token" at bounding box center [500, 221] width 319 height 15
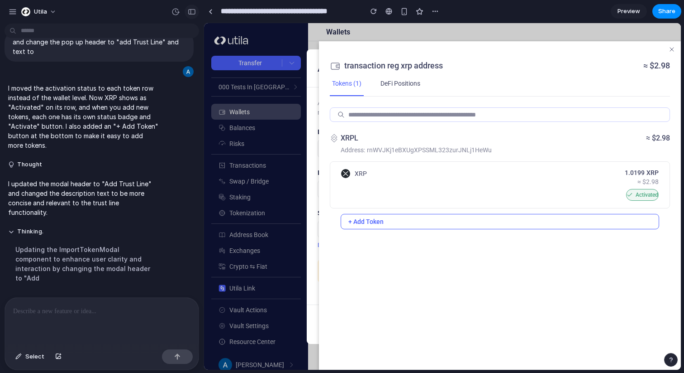
drag, startPoint x: 185, startPoint y: 10, endPoint x: 190, endPoint y: 9, distance: 4.6
click at [190, 9] on button "button" at bounding box center [192, 12] width 14 height 14
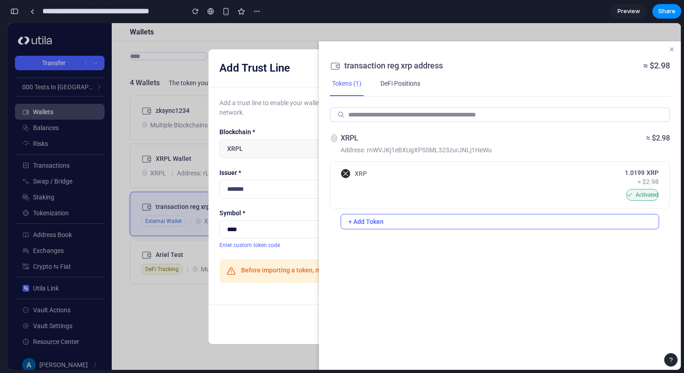
click at [275, 173] on label "Issuer *" at bounding box center [345, 172] width 250 height 7
click at [275, 180] on input "text" at bounding box center [345, 189] width 250 height 19
paste input "**********"
type input "**********"
click button "Import" at bounding box center [449, 323] width 41 height 17
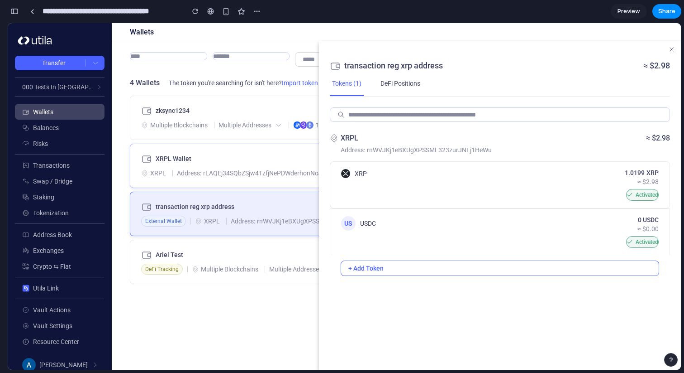
drag, startPoint x: 275, startPoint y: 182, endPoint x: 261, endPoint y: 163, distance: 23.9
click at [261, 163] on ut-wallet "XRPL Wallet XRPL Address: rLAQEj34SQbZSjw4TzfjNePDWderhonNoJ 1 Token ≈ $3.09" at bounding box center [396, 165] width 533 height 44
click at [208, 198] on ut-wallet "transaction reg xrp address External Wallet XRPL Address: rnWVJKj1eBXUgXPSSML32…" at bounding box center [396, 213] width 533 height 44
click at [219, 173] on span "rLAQEj34SQbZSjw4TzfjNePDWderhonNoJ" at bounding box center [262, 172] width 119 height 7
click at [225, 122] on span "Multiple Addresses" at bounding box center [245, 124] width 53 height 7
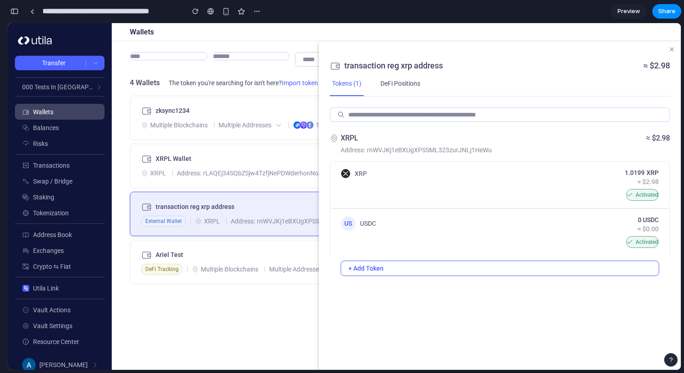
click at [225, 307] on div "zksync1234 Multiple Blockchains Multiple Addresses 11 Tokens ≈ $9.21 XRPL Walle…" at bounding box center [396, 233] width 569 height 274
click at [228, 273] on ut-wallet-address "Multiple Blockchains Multiple Addresses" at bounding box center [263, 268] width 143 height 11
click at [241, 185] on ut-wallet "XRPL Wallet XRPL Address: rLAQEj34SQbZSjw4TzfjNePDWderhonNoJ 1 Token ≈ $3.09" at bounding box center [396, 165] width 533 height 44
click at [197, 17] on button "button" at bounding box center [196, 12] width 14 height 14
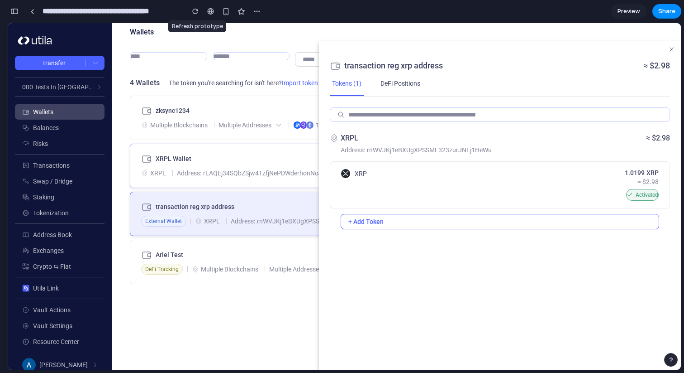
scroll to position [0, 0]
click at [456, 219] on button "+ Add Token" at bounding box center [500, 221] width 319 height 15
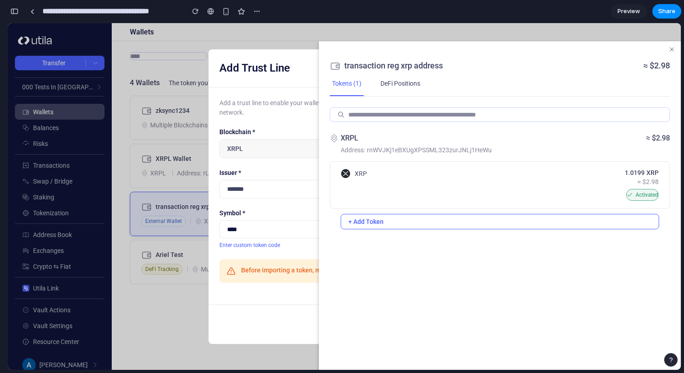
click at [289, 186] on input "text" at bounding box center [345, 189] width 250 height 19
paste input "**********"
type input "**********"
click button "Enter custom token code" at bounding box center [250, 245] width 61 height 6
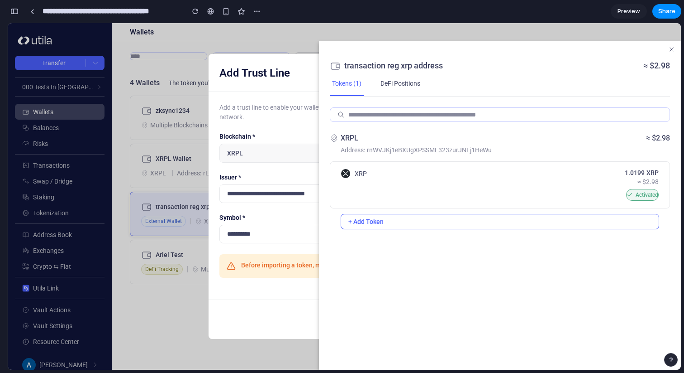
click button "Cancel" at bounding box center [402, 319] width 43 height 17
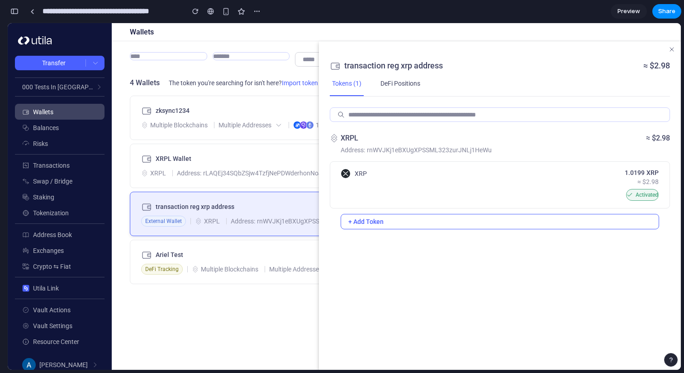
click at [380, 214] on button "+ Add Token" at bounding box center [500, 221] width 319 height 15
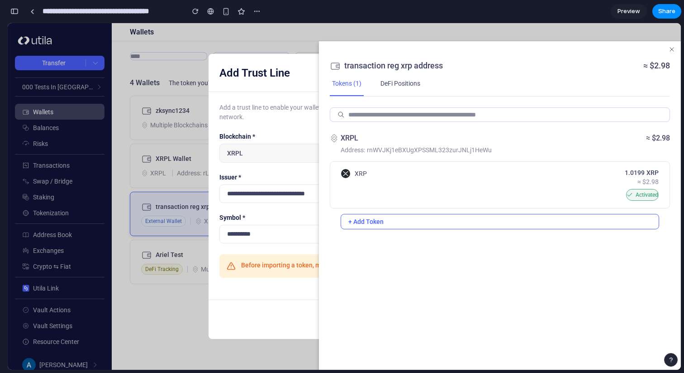
click at [291, 196] on input "**********" at bounding box center [345, 193] width 250 height 19
click at [287, 233] on input "text" at bounding box center [345, 234] width 250 height 19
type input "****"
click button "Cancel" at bounding box center [402, 319] width 43 height 17
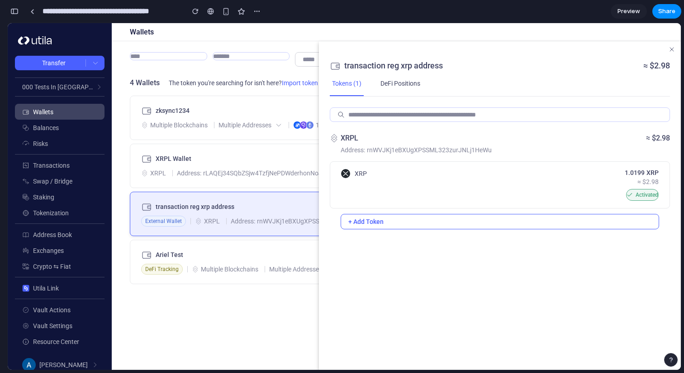
click at [409, 229] on button "+ Add Token" at bounding box center [500, 221] width 319 height 15
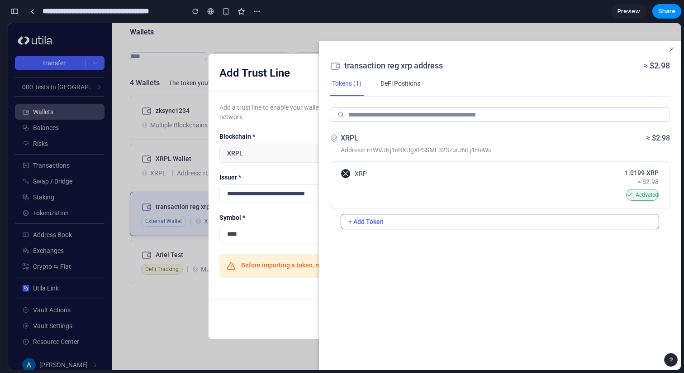
click at [312, 289] on div "**********" at bounding box center [345, 195] width 272 height 207
click button "Import" at bounding box center [449, 319] width 41 height 17
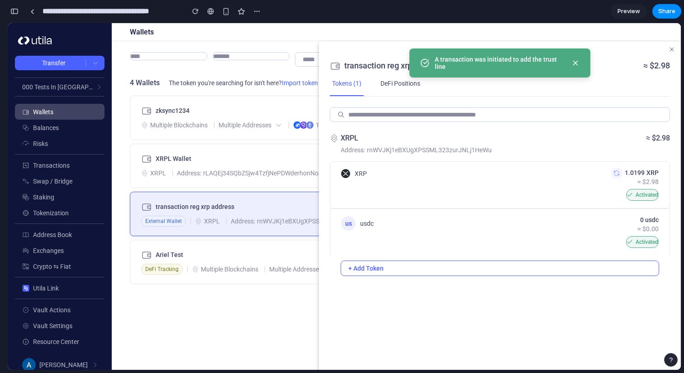
click at [615, 172] on icon at bounding box center [616, 172] width 7 height 7
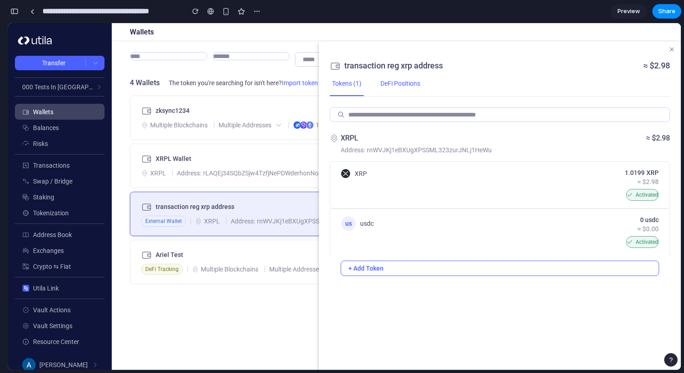
click at [417, 89] on button "DeFi Positions" at bounding box center [400, 83] width 44 height 25
click at [359, 83] on div "Tokens (1)" at bounding box center [346, 83] width 29 height 7
click at [13, 12] on div "button" at bounding box center [14, 11] width 8 height 6
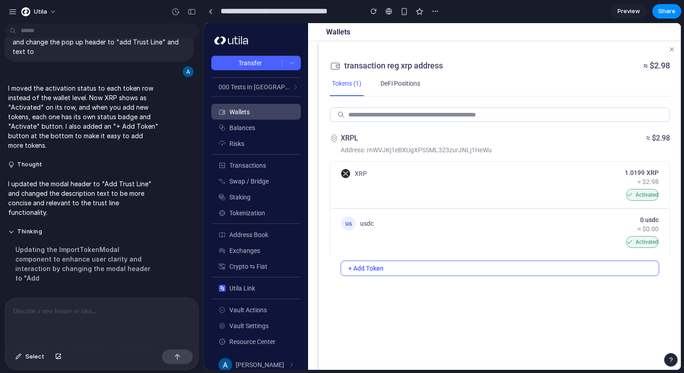
click at [120, 299] on div at bounding box center [102, 321] width 194 height 48
click at [499, 227] on div "us usdc 0 usdc ≈ $0.00 Activated" at bounding box center [500, 231] width 340 height 47
click at [178, 14] on div "button" at bounding box center [176, 12] width 8 height 8
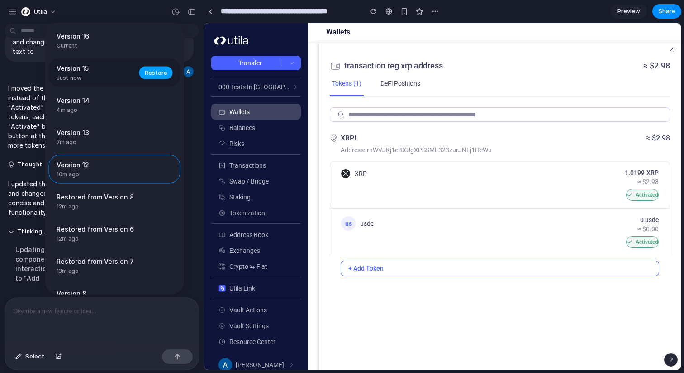
click at [150, 68] on span "Restore" at bounding box center [156, 72] width 23 height 9
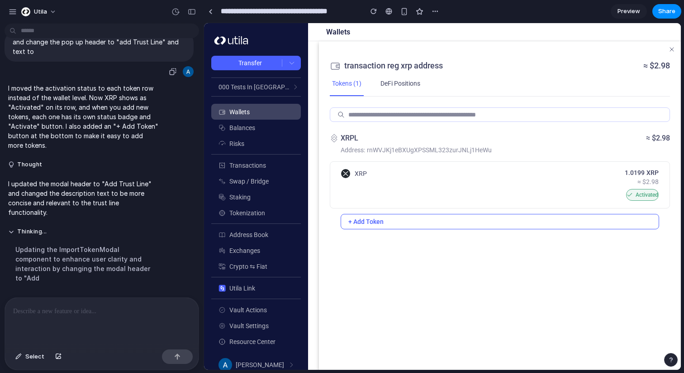
scroll to position [0, 0]
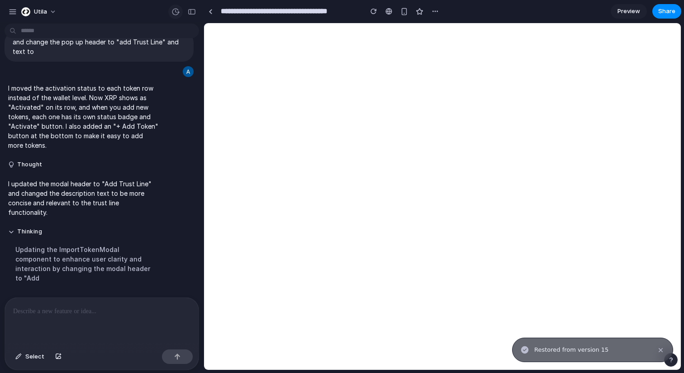
click at [171, 13] on button "button" at bounding box center [175, 12] width 14 height 14
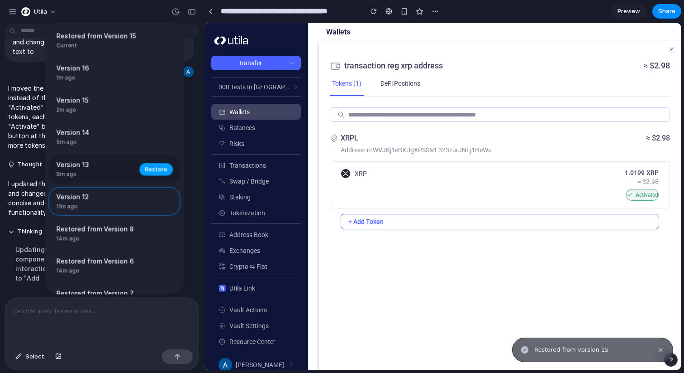
click at [159, 168] on span "Restore" at bounding box center [156, 168] width 23 height 9
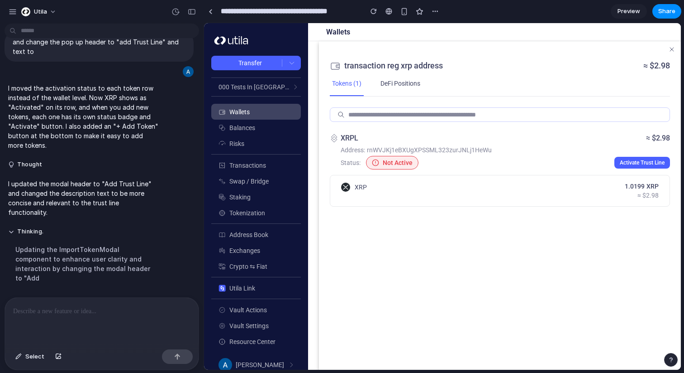
click at [639, 164] on span "Activate Trust Line" at bounding box center [642, 162] width 45 height 6
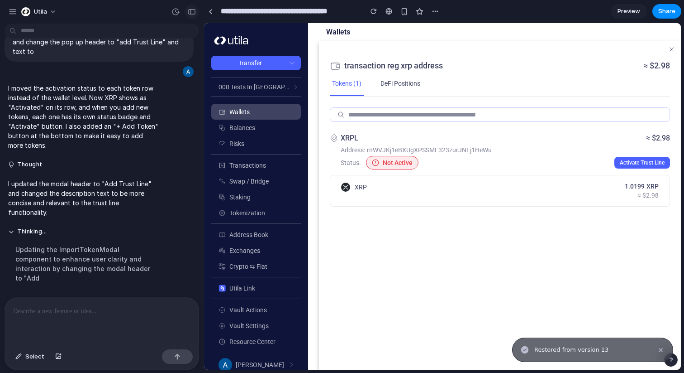
click at [192, 11] on div "button" at bounding box center [192, 12] width 8 height 6
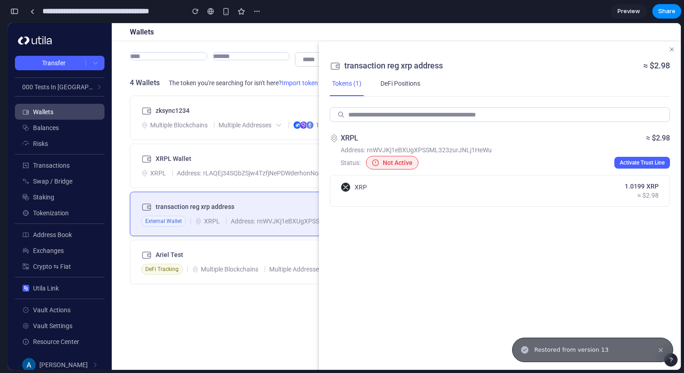
click at [654, 163] on span "Activate Trust Line" at bounding box center [642, 162] width 45 height 6
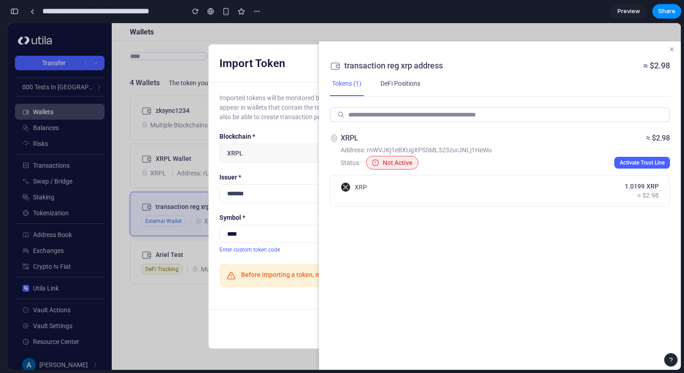
click at [18, 14] on button "button" at bounding box center [14, 11] width 14 height 14
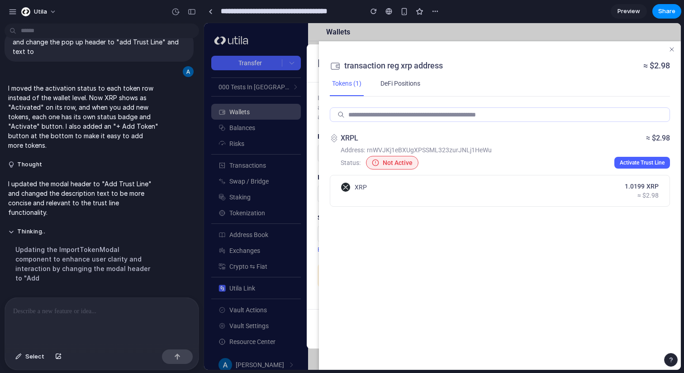
scroll to position [2385, 0]
click at [175, 12] on div "button" at bounding box center [176, 12] width 8 height 8
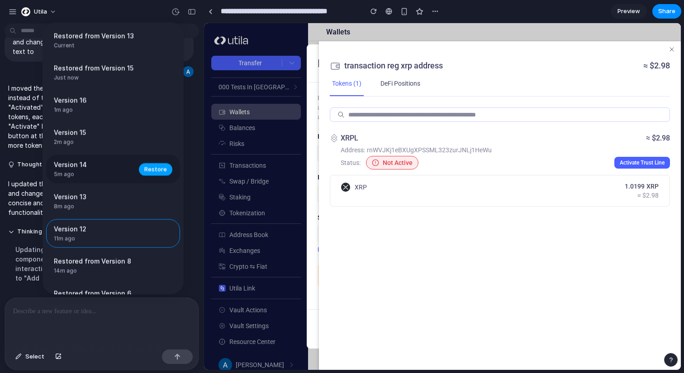
click at [155, 168] on span "Restore" at bounding box center [155, 168] width 23 height 9
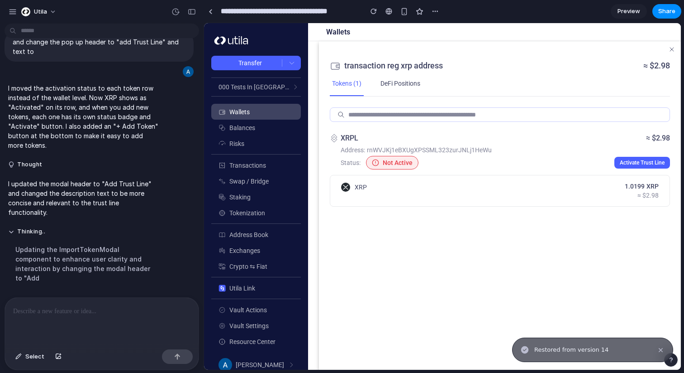
scroll to position [0, 0]
click at [638, 161] on span "Activate Trust Line" at bounding box center [642, 162] width 45 height 6
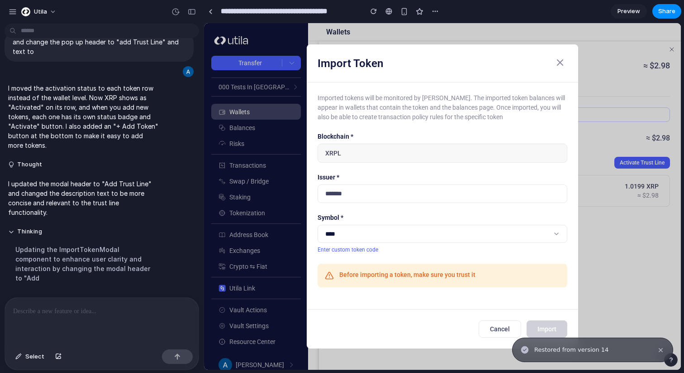
click at [517, 194] on input "text" at bounding box center [443, 193] width 250 height 19
paste input "**********"
type input "**********"
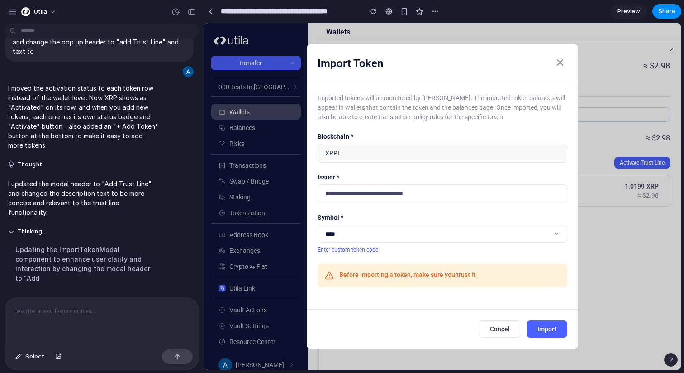
click at [552, 327] on span "Import" at bounding box center [547, 328] width 19 height 7
